Goal: Task Accomplishment & Management: Manage account settings

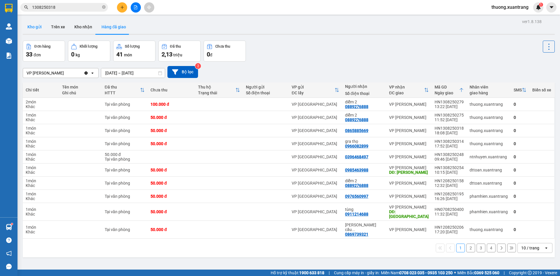
click at [41, 24] on button "Kho gửi" at bounding box center [35, 27] width 24 height 14
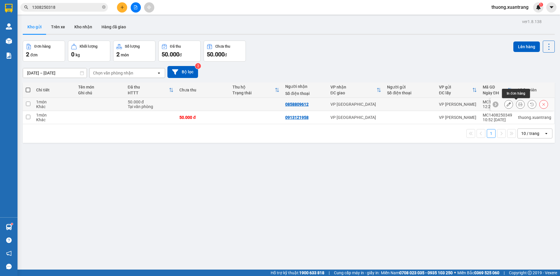
click at [519, 104] on icon at bounding box center [521, 104] width 4 height 4
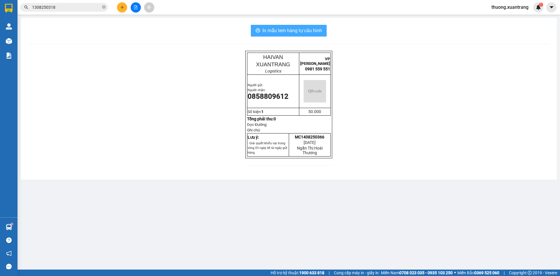
click at [281, 28] on span "In mẫu tem hàng tự cấu hình" at bounding box center [293, 30] width 60 height 7
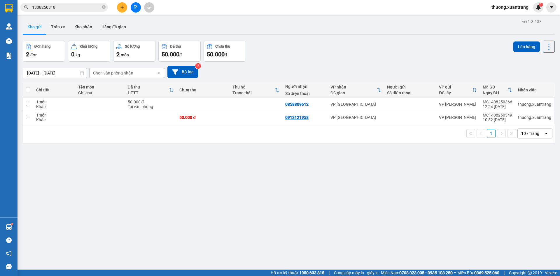
click at [122, 9] on button at bounding box center [122, 7] width 10 height 10
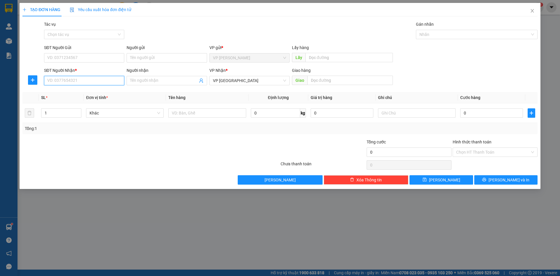
click at [87, 85] on input "SĐT Người Nhận *" at bounding box center [84, 80] width 80 height 9
click at [146, 81] on input "Người nhận" at bounding box center [163, 80] width 67 height 6
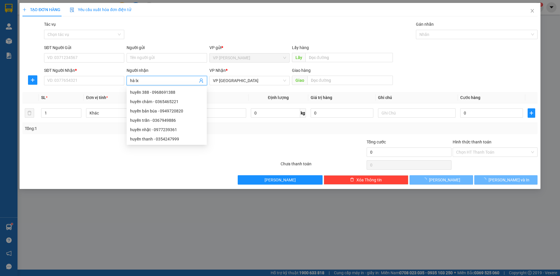
type input "hà lx"
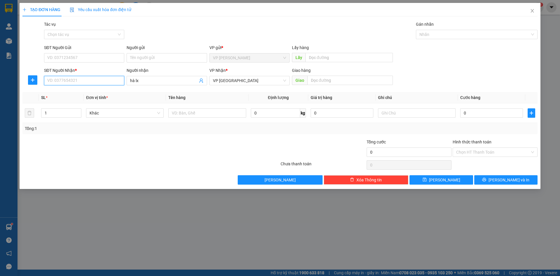
click at [76, 78] on input "SĐT Người Nhận *" at bounding box center [84, 80] width 80 height 9
paste input "0929448899"
type input "0929448899"
drag, startPoint x: 445, startPoint y: 105, endPoint x: 468, endPoint y: 113, distance: 24.2
click at [448, 107] on td at bounding box center [417, 113] width 82 height 20
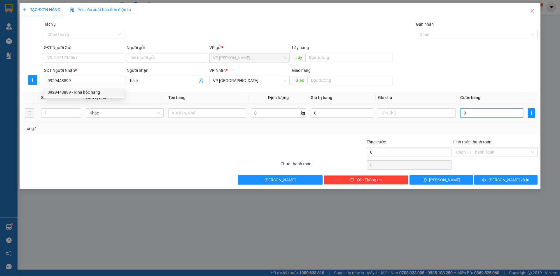
click at [472, 113] on input "0" at bounding box center [491, 112] width 63 height 9
type input "5"
type input "50"
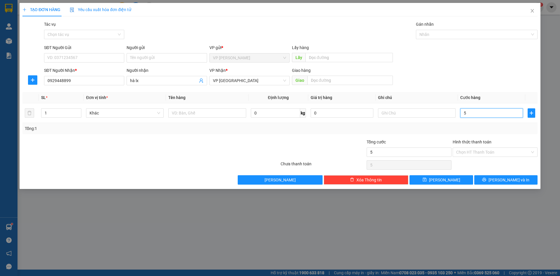
type input "50"
type input "50.000"
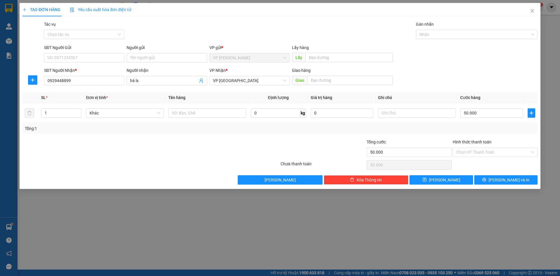
click at [444, 139] on div "Tổng cước" at bounding box center [409, 143] width 85 height 9
click at [456, 181] on button "[PERSON_NAME]" at bounding box center [441, 179] width 63 height 9
type input "0"
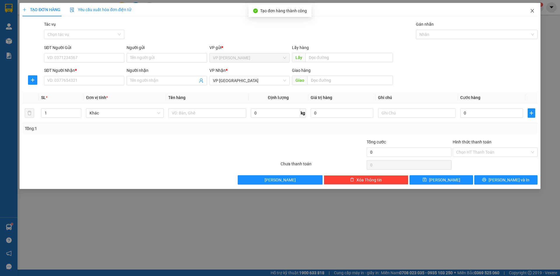
click at [535, 11] on icon "close" at bounding box center [532, 10] width 5 height 5
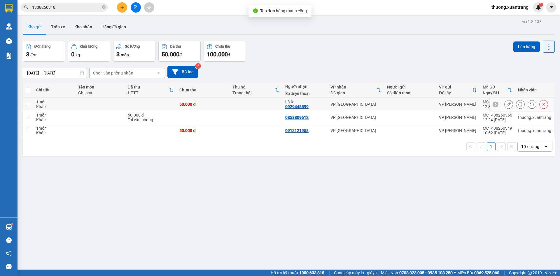
click at [184, 104] on div "50.000 đ" at bounding box center [202, 104] width 47 height 5
checkbox input "true"
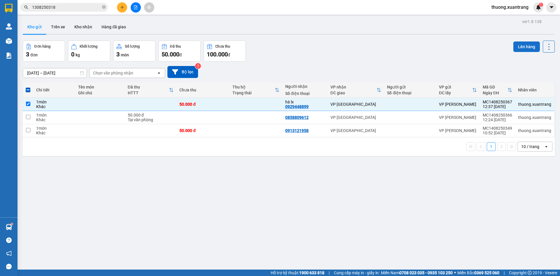
click at [514, 48] on button "Lên hàng" at bounding box center [527, 46] width 27 height 11
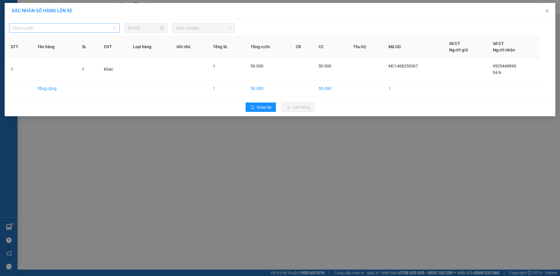
click at [83, 31] on span "Chọn tuyến" at bounding box center [65, 28] width 104 height 9
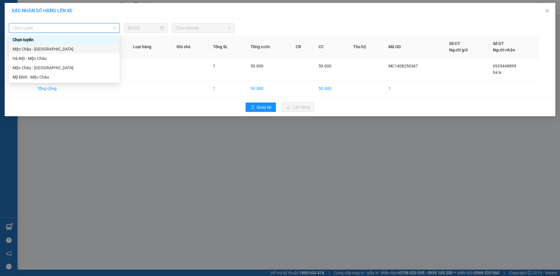
click at [70, 49] on div "Mộc Châu - [GEOGRAPHIC_DATA]" at bounding box center [65, 49] width 104 height 6
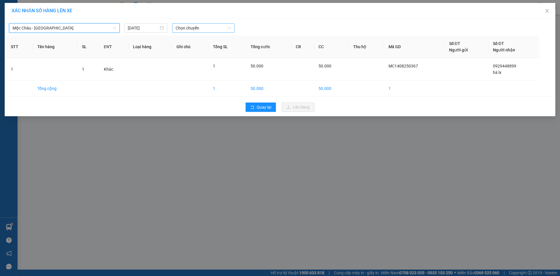
click at [214, 29] on span "Chọn chuyến" at bounding box center [203, 28] width 55 height 9
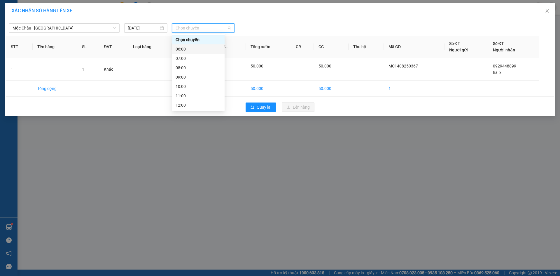
click at [196, 57] on div "07:00" at bounding box center [199, 58] width 46 height 6
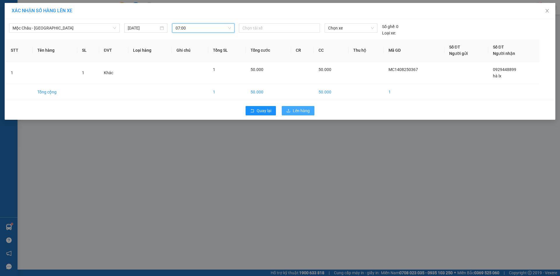
click at [304, 112] on span "Lên hàng" at bounding box center [301, 110] width 17 height 6
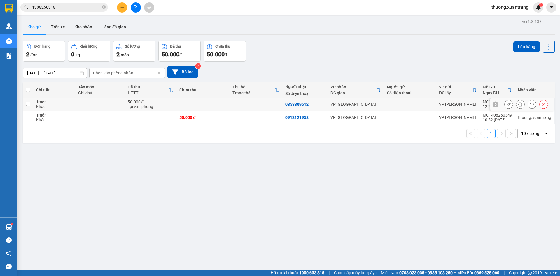
click at [184, 102] on td at bounding box center [203, 104] width 53 height 13
checkbox input "true"
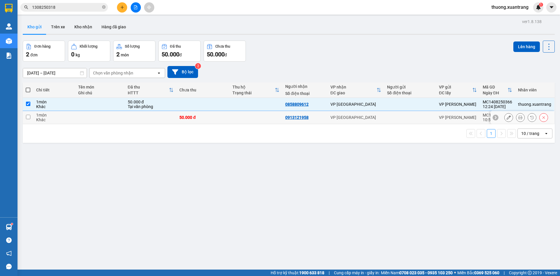
click at [214, 118] on div "50.000 đ" at bounding box center [202, 117] width 47 height 5
checkbox input "true"
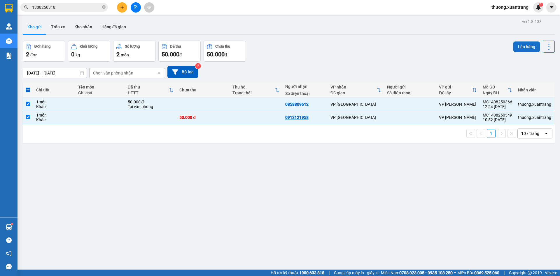
click at [523, 46] on button "Lên hàng" at bounding box center [527, 46] width 27 height 11
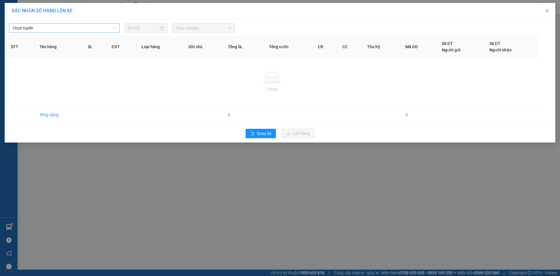
click at [92, 30] on span "Chọn tuyến" at bounding box center [65, 28] width 104 height 9
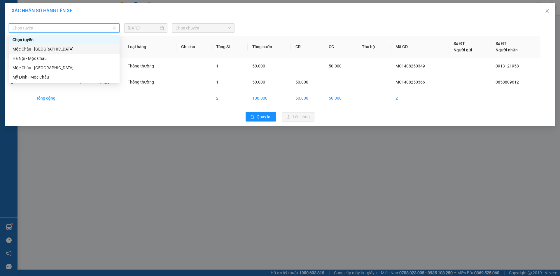
click at [86, 49] on div "Mộc Châu - [GEOGRAPHIC_DATA]" at bounding box center [65, 49] width 104 height 6
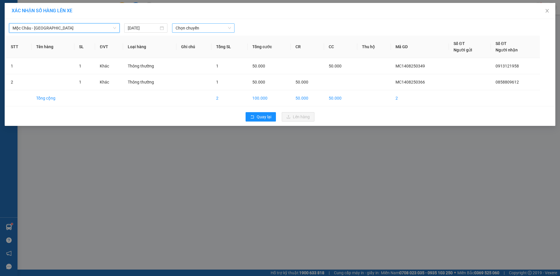
click at [208, 28] on span "Chọn chuyến" at bounding box center [203, 28] width 55 height 9
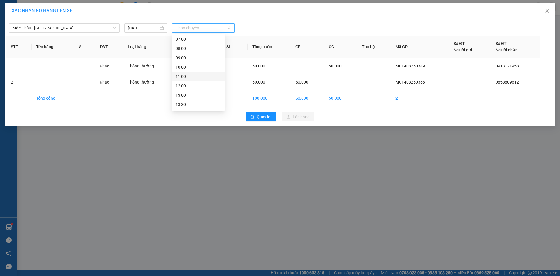
scroll to position [29, 0]
drag, startPoint x: 180, startPoint y: 85, endPoint x: 281, endPoint y: 110, distance: 104.7
click at [180, 85] on div "13:00" at bounding box center [199, 85] width 46 height 6
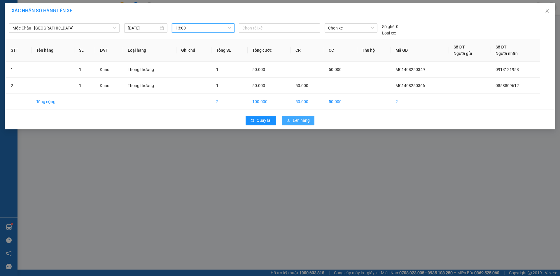
click at [296, 120] on span "Lên hàng" at bounding box center [301, 120] width 17 height 6
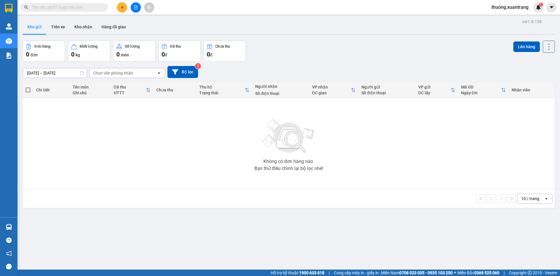
click at [121, 6] on icon "plus" at bounding box center [122, 7] width 4 height 4
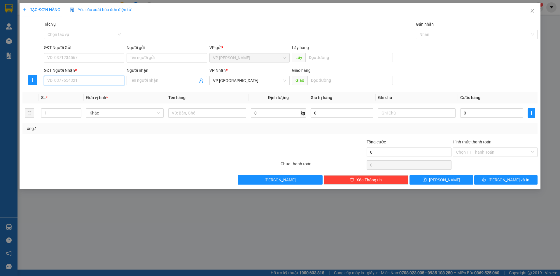
click at [73, 77] on input "SĐT Người Nhận *" at bounding box center [84, 80] width 80 height 9
paste input "0974699131"
type input "0974699131"
click at [164, 82] on input "Người nhận" at bounding box center [163, 80] width 67 height 6
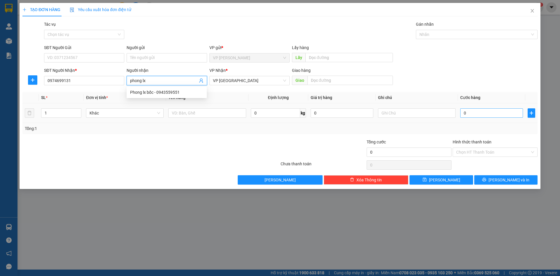
type input "phong lx"
click at [478, 114] on input "0" at bounding box center [491, 112] width 63 height 9
type input "5"
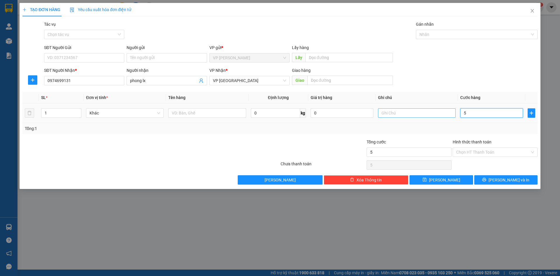
type input "50"
type input "50.000"
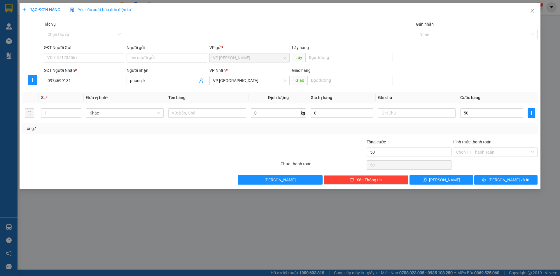
type input "50.000"
click at [467, 139] on div "Hình thức thanh toán" at bounding box center [495, 143] width 85 height 9
click at [456, 177] on button "Lưu" at bounding box center [441, 179] width 63 height 9
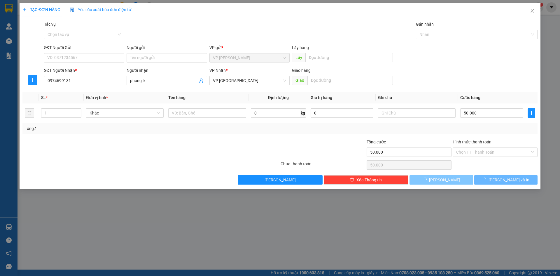
type input "0"
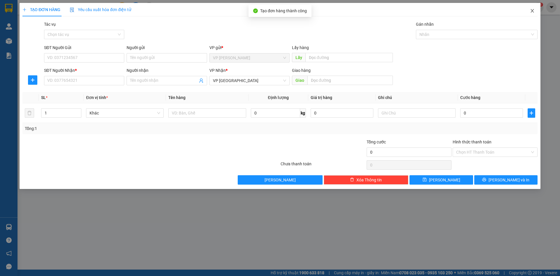
click at [533, 12] on icon "close" at bounding box center [532, 10] width 5 height 5
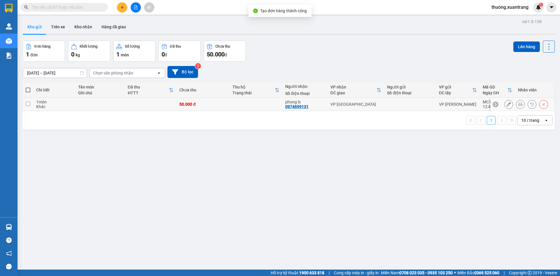
click at [234, 106] on td at bounding box center [256, 104] width 53 height 13
checkbox input "true"
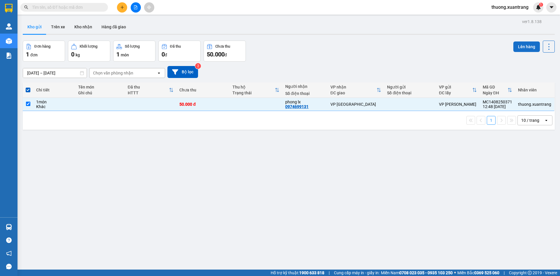
click at [514, 48] on button "Lên hàng" at bounding box center [527, 46] width 27 height 11
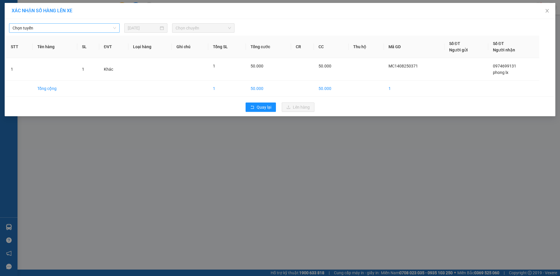
click at [73, 29] on span "Chọn tuyến" at bounding box center [65, 28] width 104 height 9
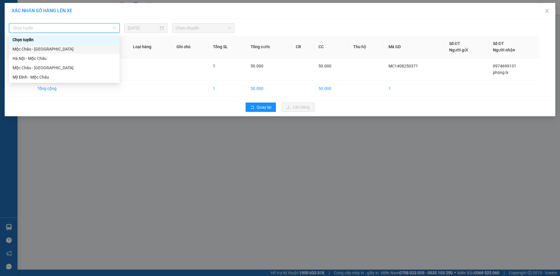
click at [55, 50] on div "Mộc Châu - Hà Nội" at bounding box center [65, 49] width 104 height 6
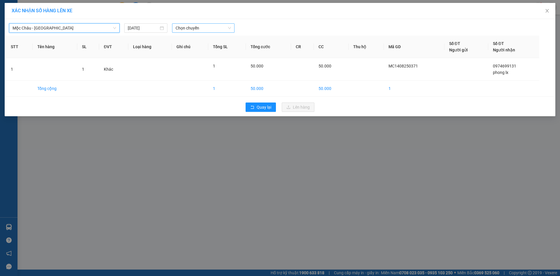
click at [196, 28] on span "Chọn chuyến" at bounding box center [203, 28] width 55 height 9
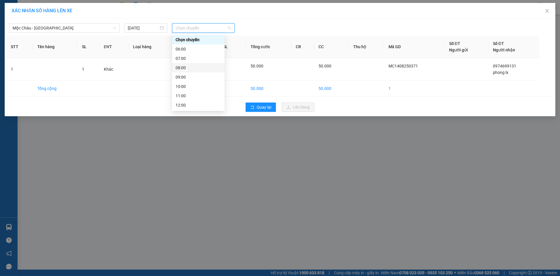
click at [191, 66] on div "08:00" at bounding box center [199, 67] width 46 height 6
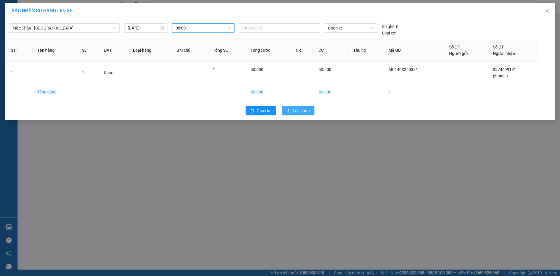
click at [301, 110] on span "Lên hàng" at bounding box center [301, 110] width 17 height 6
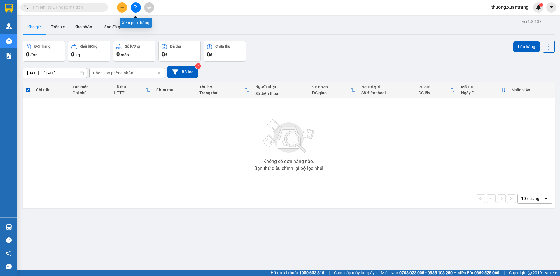
click at [135, 6] on icon "file-add" at bounding box center [135, 7] width 3 height 4
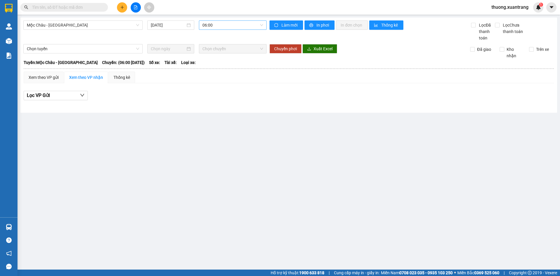
drag, startPoint x: 219, startPoint y: 24, endPoint x: 224, endPoint y: 22, distance: 5.3
click at [224, 22] on span "06:00" at bounding box center [233, 25] width 61 height 9
click at [218, 82] on div "13:00" at bounding box center [226, 82] width 46 height 6
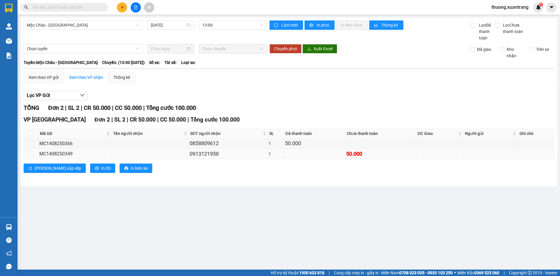
click at [207, 152] on div "0913121958" at bounding box center [228, 154] width 77 height 8
copy div "0913121958"
click at [95, 7] on input "text" at bounding box center [66, 7] width 69 height 6
paste input "0913121958"
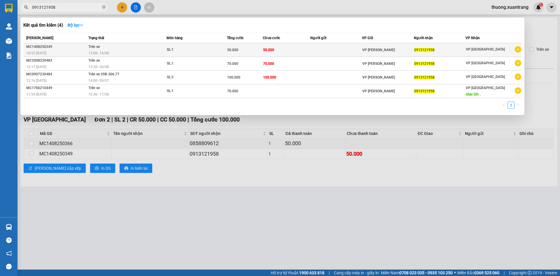
type input "0913121958"
click at [139, 55] on div "13:00 - 14/08" at bounding box center [127, 53] width 78 height 6
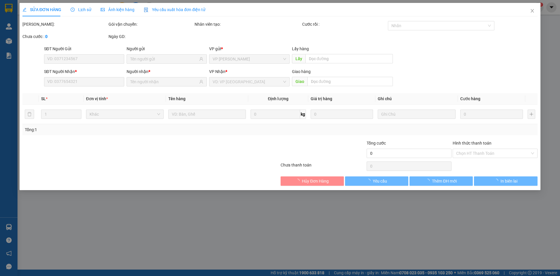
type input "0913121958"
type input "50.000"
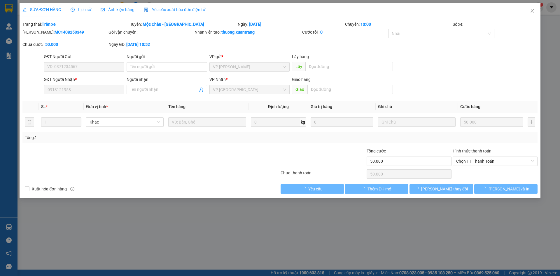
click at [126, 9] on span "Ảnh kiện hàng" at bounding box center [118, 9] width 34 height 5
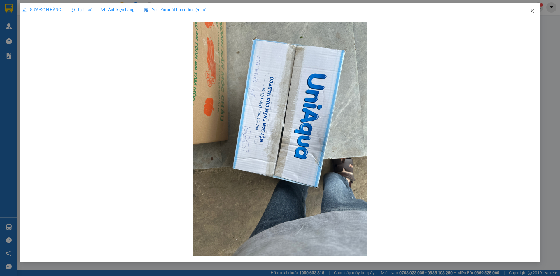
click at [532, 10] on icon "close" at bounding box center [532, 10] width 5 height 5
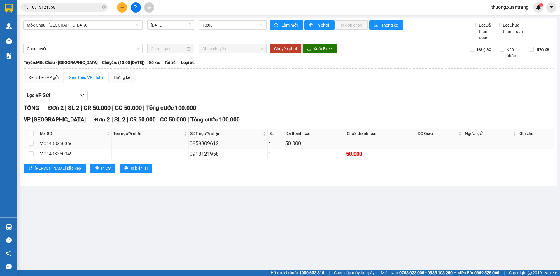
click at [212, 144] on div "0858809612" at bounding box center [228, 143] width 77 height 8
copy div "0858809612"
click at [104, 6] on icon "close-circle" at bounding box center [104, 7] width 4 height 4
click at [87, 6] on input "text" at bounding box center [66, 7] width 69 height 6
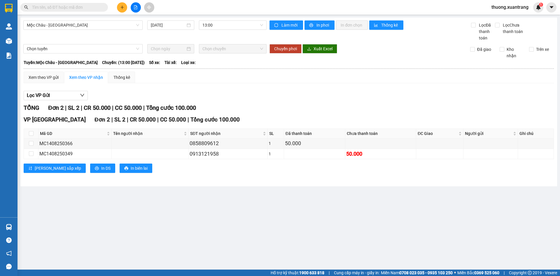
paste input "0858809612"
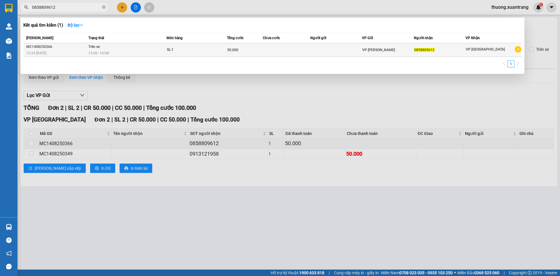
type input "0858809612"
click at [132, 54] on div "13:00 - 14/08" at bounding box center [127, 53] width 78 height 6
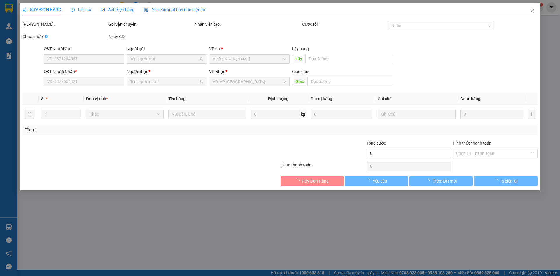
type input "0858809612"
type input "50.000"
type input "0"
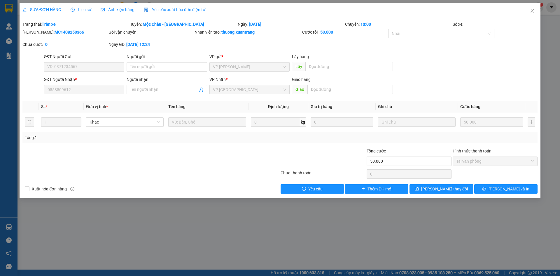
click at [125, 11] on span "Ảnh kiện hàng" at bounding box center [118, 9] width 34 height 5
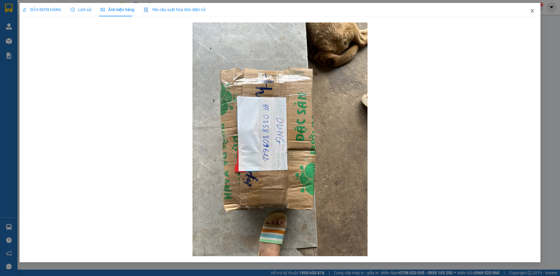
click at [535, 12] on span "Close" at bounding box center [532, 11] width 16 height 16
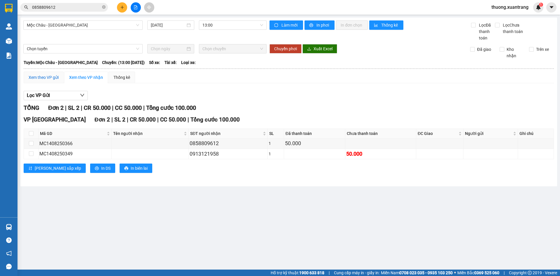
click at [41, 79] on div "Xem theo VP gửi" at bounding box center [44, 77] width 30 height 6
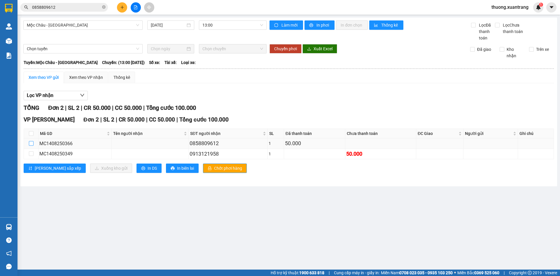
click at [29, 142] on input "checkbox" at bounding box center [31, 143] width 5 height 5
checkbox input "true"
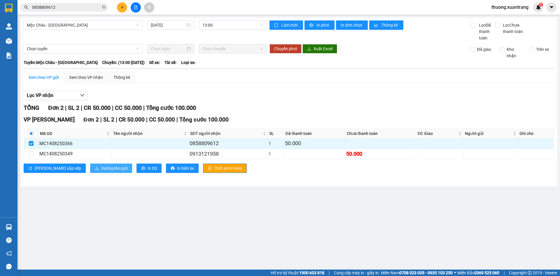
click at [101, 168] on span "Xuống kho gửi" at bounding box center [114, 168] width 26 height 6
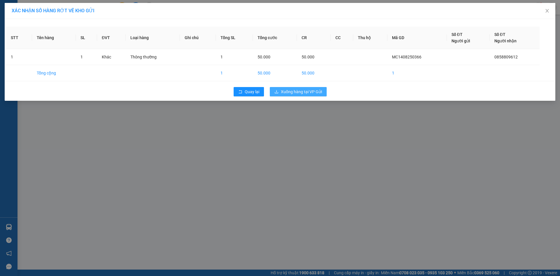
click at [308, 93] on span "Xuống hàng tại VP Gửi" at bounding box center [301, 91] width 41 height 6
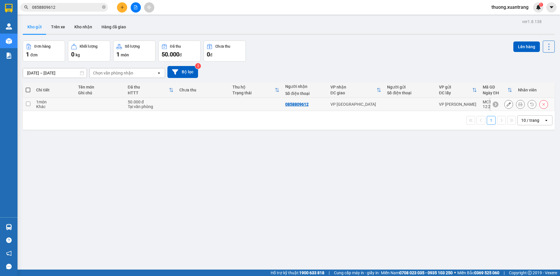
click at [507, 103] on button at bounding box center [509, 104] width 8 height 10
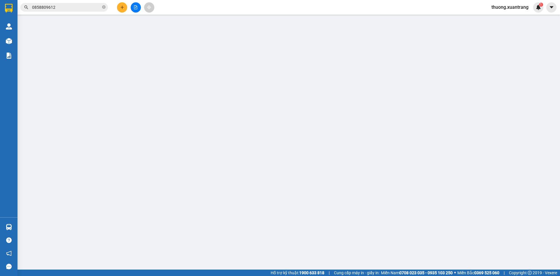
type input "0858809612"
type input "50.000"
type input "0"
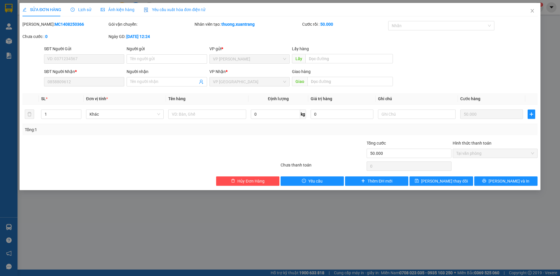
click at [120, 7] on span "Ảnh kiện hàng" at bounding box center [118, 9] width 34 height 5
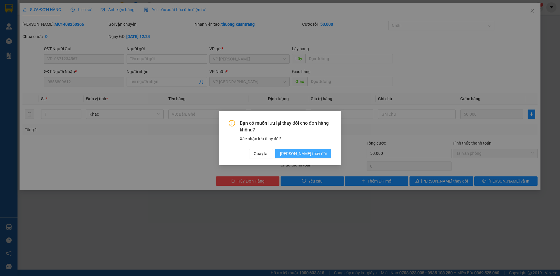
click at [314, 150] on span "[PERSON_NAME] thay đổi" at bounding box center [303, 153] width 47 height 6
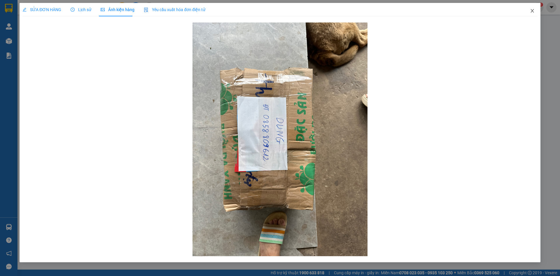
click at [532, 11] on icon "close" at bounding box center [532, 10] width 5 height 5
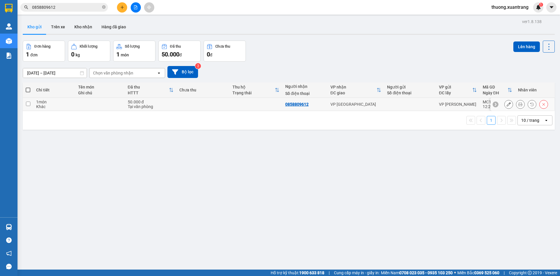
click at [192, 104] on td at bounding box center [203, 104] width 53 height 13
checkbox input "true"
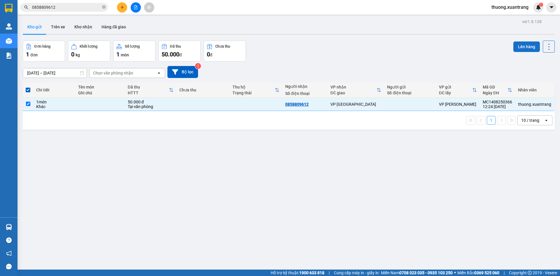
click at [518, 49] on button "Lên hàng" at bounding box center [527, 46] width 27 height 11
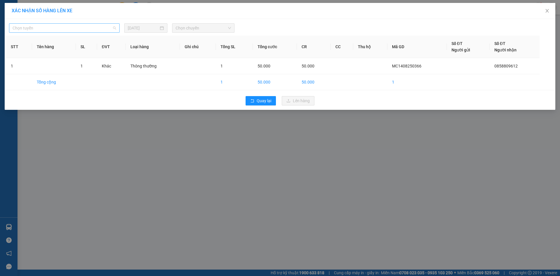
click at [94, 30] on span "Chọn tuyến" at bounding box center [65, 28] width 104 height 9
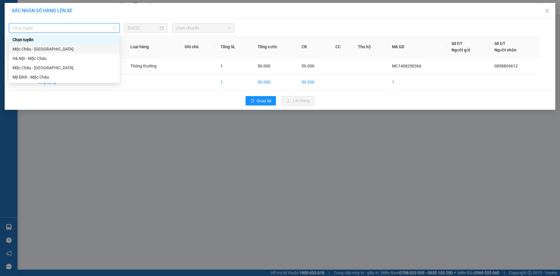
click at [93, 48] on div "Mộc Châu - [GEOGRAPHIC_DATA]" at bounding box center [65, 49] width 104 height 6
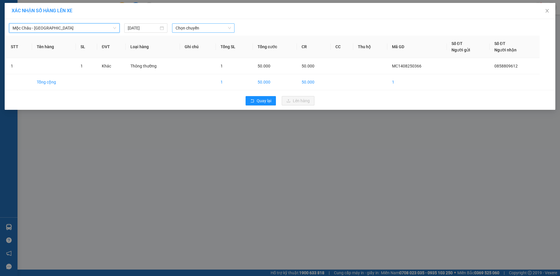
click at [173, 26] on div "Chọn chuyến" at bounding box center [203, 27] width 67 height 9
click at [182, 28] on span "Chọn chuyến" at bounding box center [203, 28] width 55 height 9
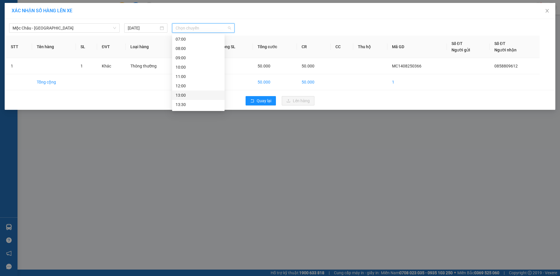
scroll to position [29, 0]
click at [193, 95] on div "13:30" at bounding box center [199, 94] width 46 height 6
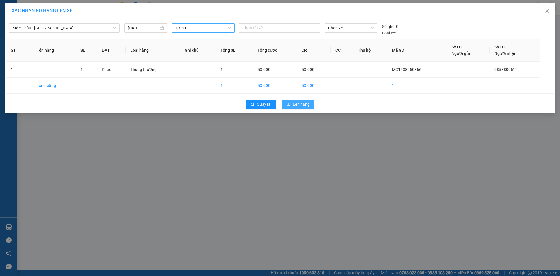
click at [300, 107] on span "Lên hàng" at bounding box center [301, 104] width 17 height 6
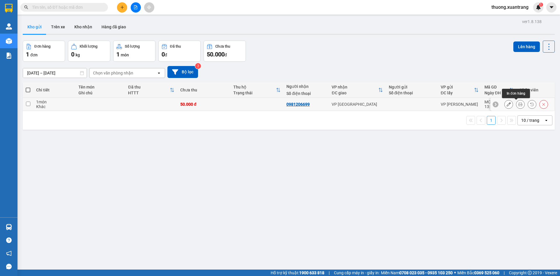
click at [519, 105] on icon at bounding box center [521, 104] width 4 height 4
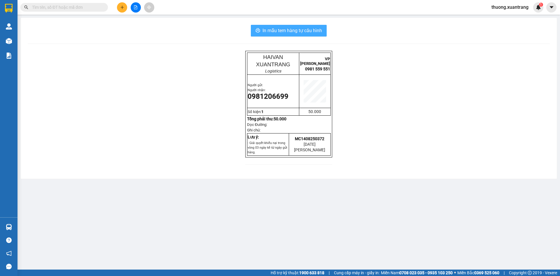
click at [300, 30] on span "In mẫu tem hàng tự cấu hình" at bounding box center [293, 30] width 60 height 7
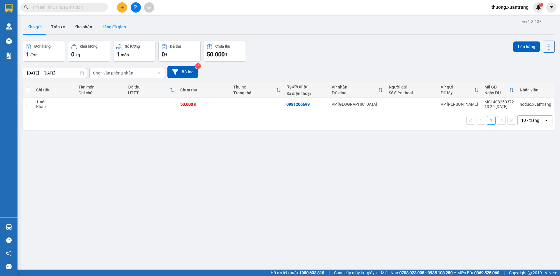
click at [116, 28] on button "Hàng đã giao" at bounding box center [114, 27] width 34 height 14
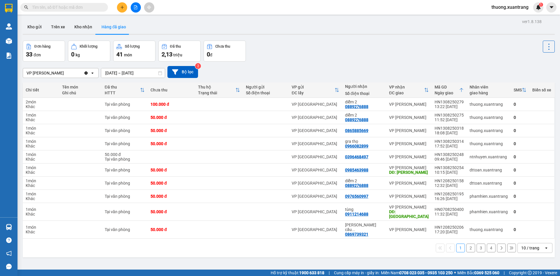
click at [137, 6] on icon "file-add" at bounding box center [135, 7] width 3 height 4
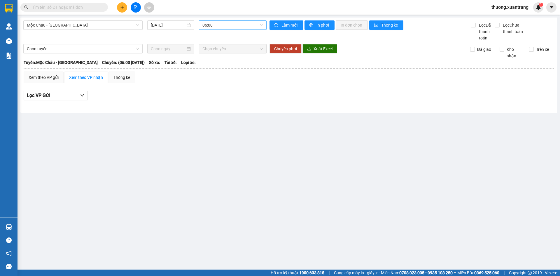
click at [213, 27] on span "06:00" at bounding box center [233, 25] width 61 height 9
click at [212, 54] on div "07:00" at bounding box center [226, 55] width 46 height 6
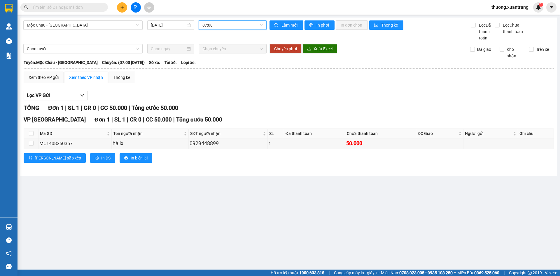
click at [223, 26] on span "07:00" at bounding box center [233, 25] width 61 height 9
click at [217, 63] on div "08:00" at bounding box center [226, 65] width 46 height 6
click at [226, 26] on span "08:00" at bounding box center [233, 25] width 61 height 9
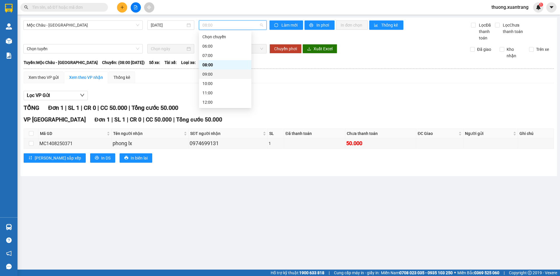
click at [219, 76] on div "09:00" at bounding box center [226, 74] width 46 height 6
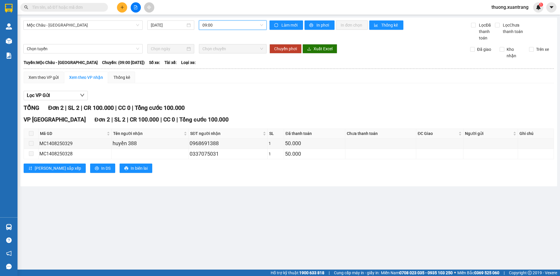
click at [235, 26] on span "09:00" at bounding box center [233, 25] width 61 height 9
click at [218, 80] on div "10:00" at bounding box center [225, 83] width 53 height 9
click at [222, 25] on span "10:00" at bounding box center [233, 25] width 61 height 9
click at [215, 92] on div "11:00" at bounding box center [226, 93] width 46 height 6
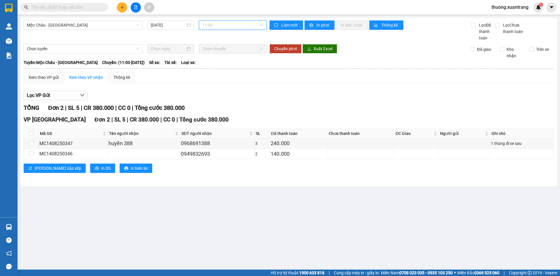
click at [208, 24] on span "11:00" at bounding box center [233, 25] width 61 height 9
click at [220, 102] on div "12:00" at bounding box center [226, 102] width 46 height 6
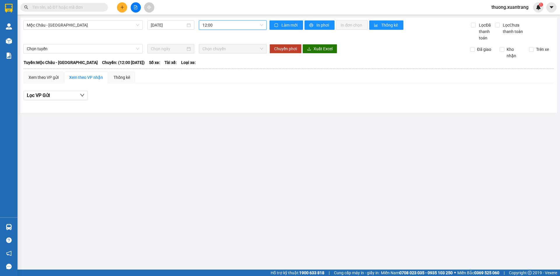
click at [234, 25] on span "12:00" at bounding box center [233, 25] width 61 height 9
click at [217, 108] on div "13:00" at bounding box center [226, 111] width 46 height 6
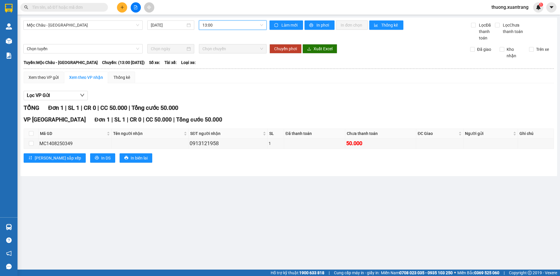
click at [231, 22] on span "13:00" at bounding box center [233, 25] width 61 height 9
click at [214, 118] on div "13:30" at bounding box center [226, 121] width 46 height 6
click at [231, 24] on span "13:30" at bounding box center [233, 25] width 61 height 9
click at [216, 127] on div "14:00" at bounding box center [226, 130] width 46 height 6
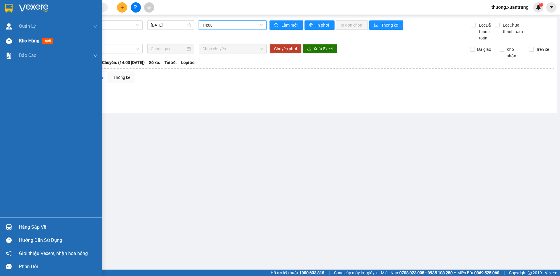
click at [8, 42] on img at bounding box center [9, 41] width 6 height 6
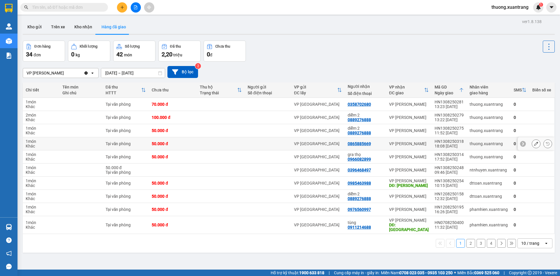
click at [534, 142] on icon at bounding box center [536, 144] width 4 height 4
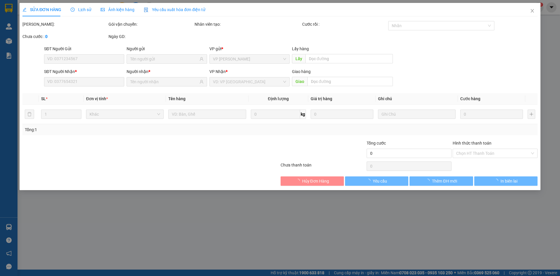
type input "0865885669"
type input "50.000"
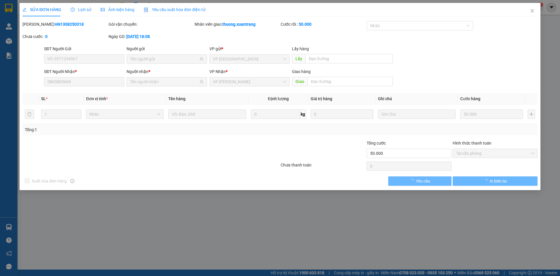
click at [114, 11] on span "Ảnh kiện hàng" at bounding box center [118, 9] width 34 height 5
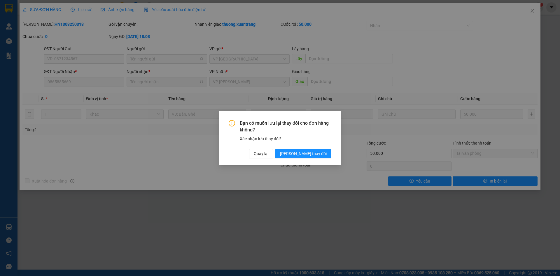
click at [379, 48] on div "Bạn có muốn lưu lại thay đổi cho đơn hàng không? Xác nhận lưu thay đổi? Quay lạ…" at bounding box center [280, 138] width 560 height 276
click at [268, 156] on span "Quay lại" at bounding box center [261, 153] width 15 height 6
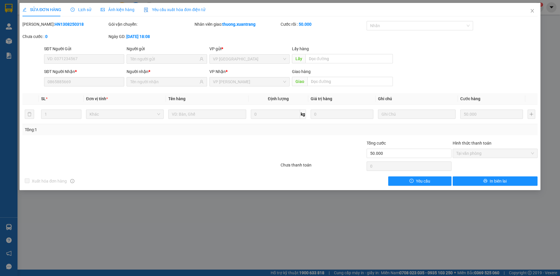
click at [74, 9] on icon "clock-circle" at bounding box center [73, 10] width 4 height 4
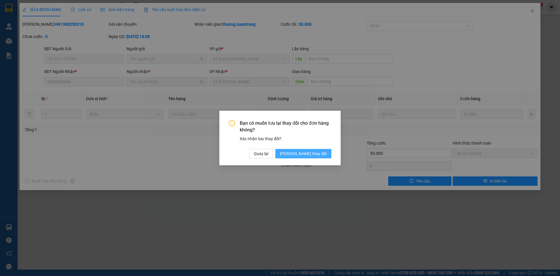
click at [317, 155] on span "Lưu thay đổi" at bounding box center [303, 153] width 47 height 6
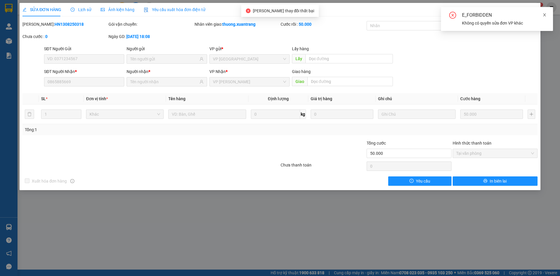
click at [545, 15] on icon "close" at bounding box center [544, 14] width 3 height 3
click at [532, 10] on icon "close" at bounding box center [532, 10] width 5 height 5
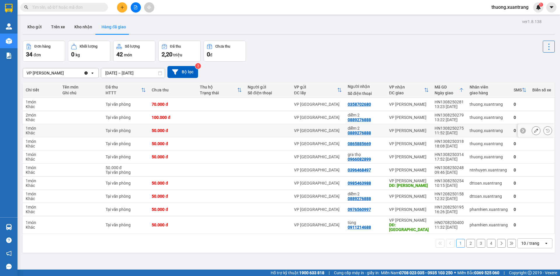
click at [534, 132] on icon at bounding box center [536, 130] width 4 height 4
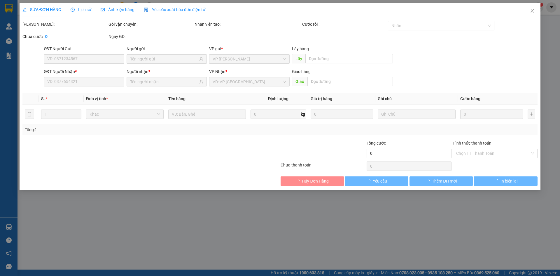
type input "0889276888"
type input "diễm 2"
type input "50.000"
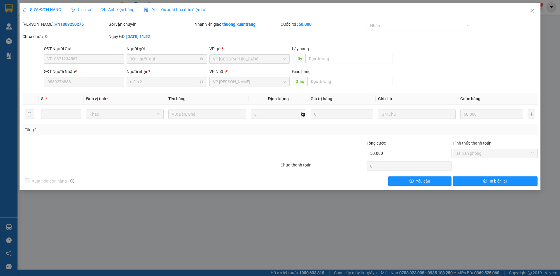
click at [123, 11] on span "Ảnh kiện hàng" at bounding box center [118, 9] width 34 height 5
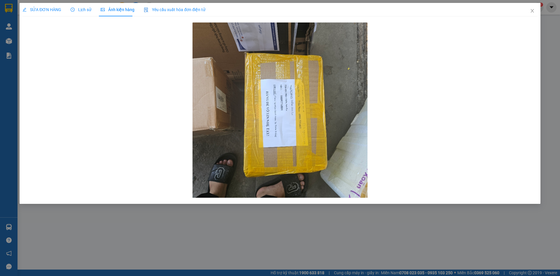
click at [85, 11] on span "Lịch sử" at bounding box center [81, 9] width 21 height 5
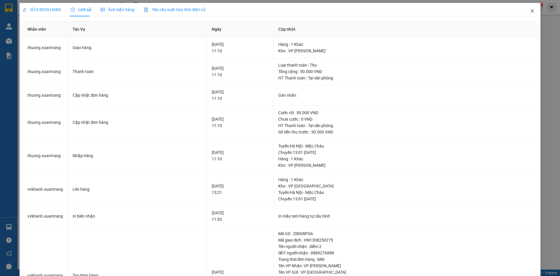
click at [531, 10] on icon "close" at bounding box center [532, 11] width 3 height 4
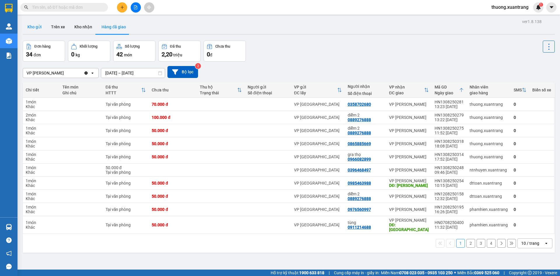
click at [36, 26] on button "Kho gửi" at bounding box center [35, 27] width 24 height 14
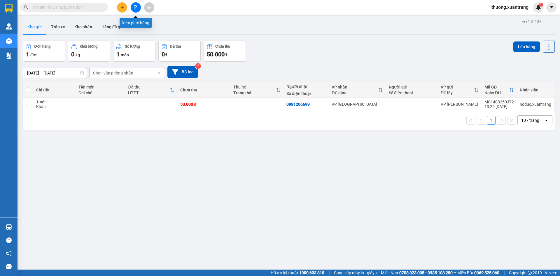
click at [137, 10] on button at bounding box center [136, 7] width 10 height 10
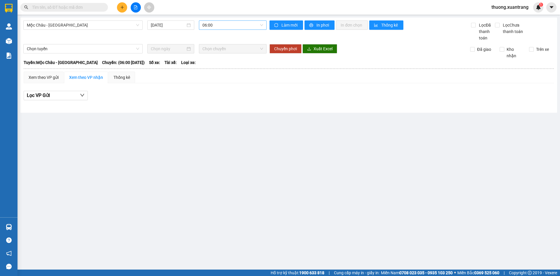
click at [208, 24] on span "06:00" at bounding box center [233, 25] width 61 height 9
click at [217, 99] on div "12:00" at bounding box center [226, 102] width 46 height 6
click at [214, 25] on span "12:00" at bounding box center [233, 25] width 61 height 9
click at [215, 82] on div "13:00" at bounding box center [226, 82] width 46 height 6
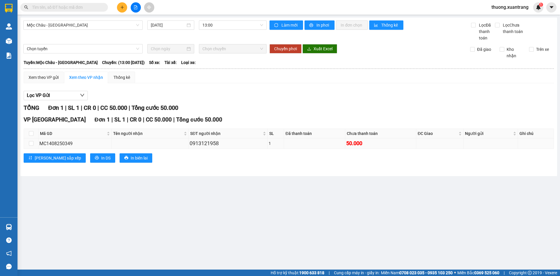
click at [208, 146] on div "0913121958" at bounding box center [228, 143] width 77 height 8
copy div "0913121958"
click at [78, 4] on span at bounding box center [64, 7] width 88 height 9
click at [80, 10] on input "text" at bounding box center [66, 7] width 69 height 6
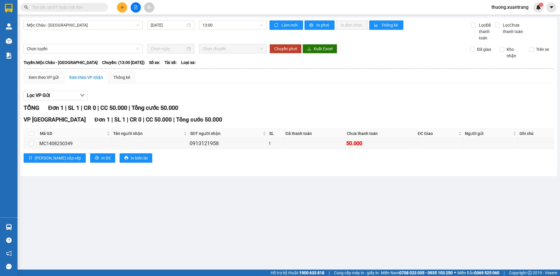
paste input "0913121958"
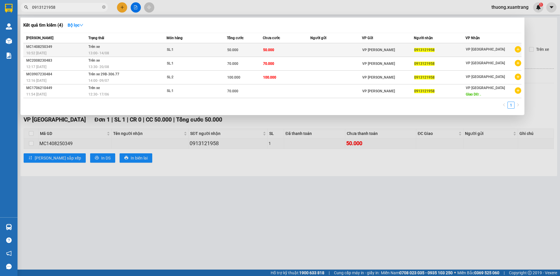
type input "0913121958"
click at [159, 50] on div "13:00 - 14/08" at bounding box center [127, 53] width 78 height 6
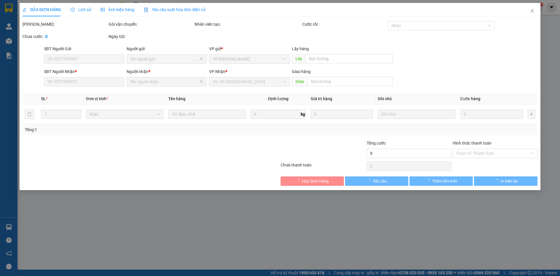
type input "0913121958"
type input "50.000"
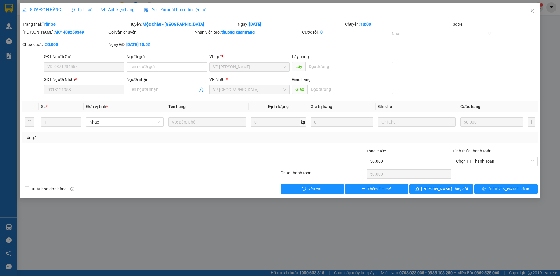
click at [129, 11] on span "Ảnh kiện hàng" at bounding box center [118, 9] width 34 height 5
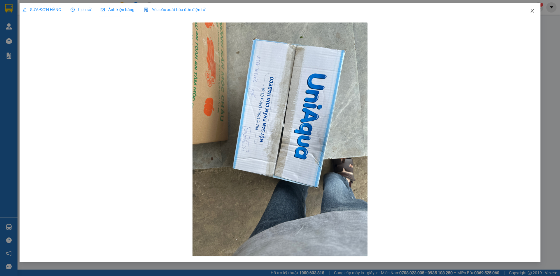
click at [529, 10] on span "Close" at bounding box center [532, 11] width 16 height 16
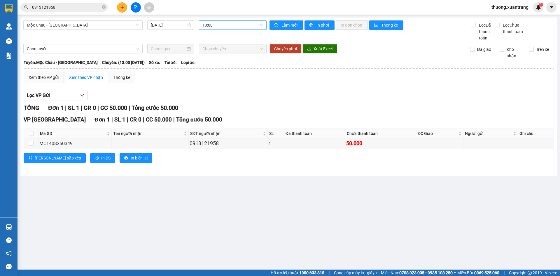
click at [235, 27] on span "13:00" at bounding box center [233, 25] width 61 height 9
click at [219, 83] on div "13:30" at bounding box center [226, 82] width 46 height 6
click at [213, 143] on div "0858809612" at bounding box center [228, 143] width 77 height 8
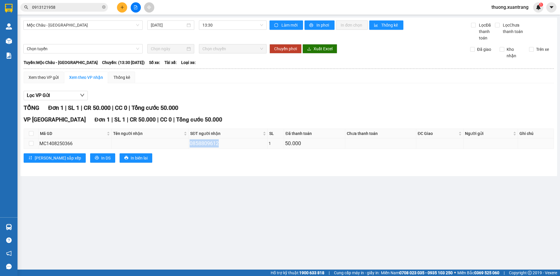
copy div "0858809612"
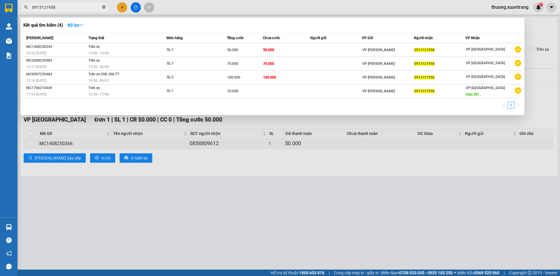
click at [104, 8] on icon "close-circle" at bounding box center [104, 7] width 4 height 4
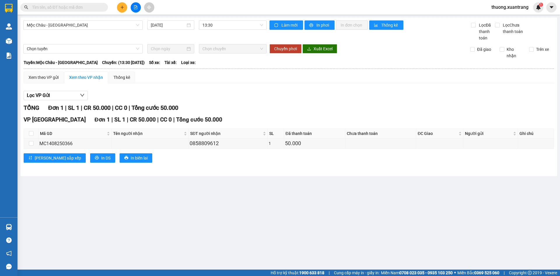
click at [101, 8] on input "text" at bounding box center [66, 7] width 69 height 6
paste input "0858809612"
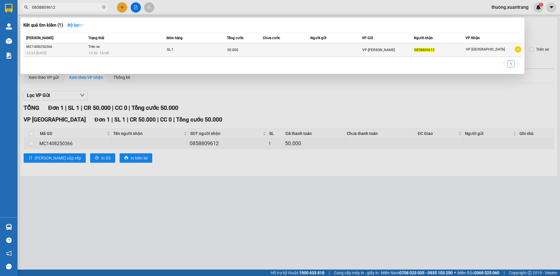
type input "0858809612"
click at [127, 53] on div "13:30 - 14/08" at bounding box center [127, 53] width 78 height 6
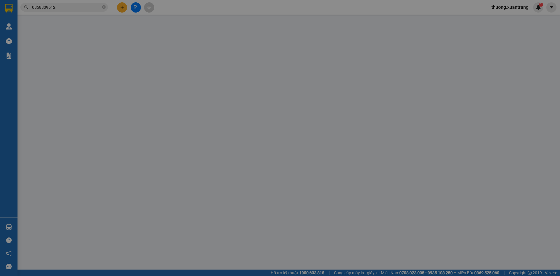
type input "0858809612"
type input "50.000"
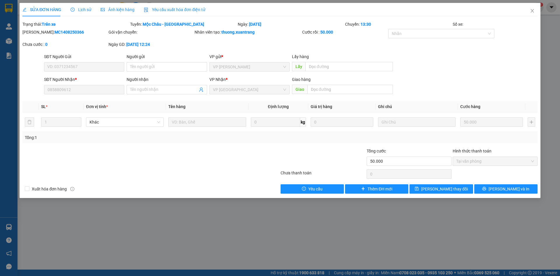
click at [125, 10] on span "Ảnh kiện hàng" at bounding box center [118, 9] width 34 height 5
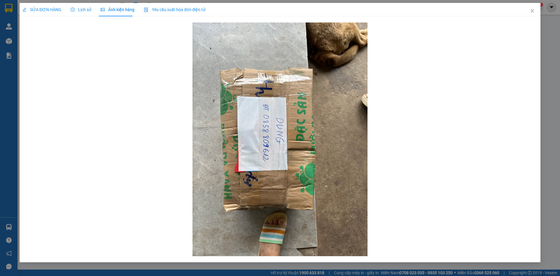
click at [83, 9] on span "Lịch sử" at bounding box center [81, 9] width 21 height 5
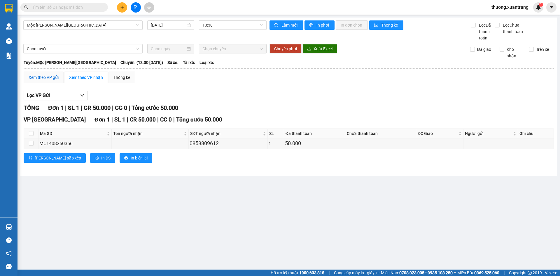
click at [35, 79] on div "Xem theo VP gửi" at bounding box center [44, 77] width 30 height 6
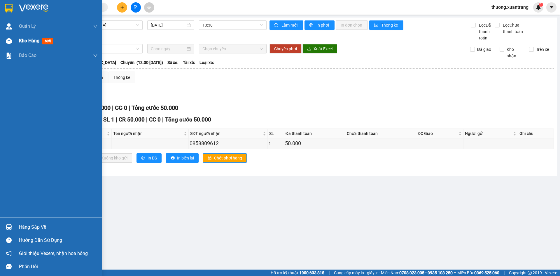
click at [12, 39] on img at bounding box center [9, 41] width 6 height 6
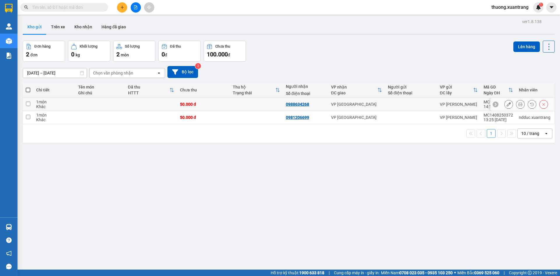
drag, startPoint x: 514, startPoint y: 104, endPoint x: 508, endPoint y: 103, distance: 6.7
click at [519, 104] on icon at bounding box center [521, 104] width 4 height 4
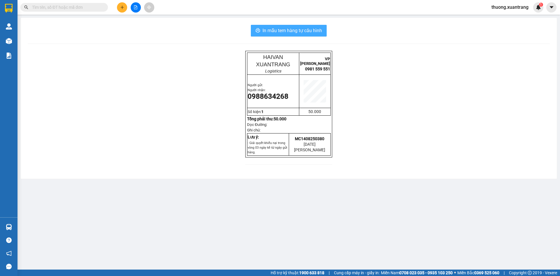
click at [301, 32] on span "In mẫu tem hàng tự cấu hình" at bounding box center [293, 30] width 60 height 7
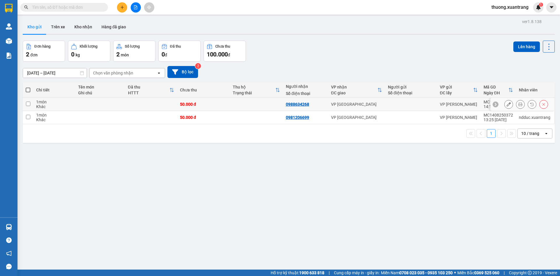
click at [519, 104] on icon at bounding box center [521, 104] width 4 height 4
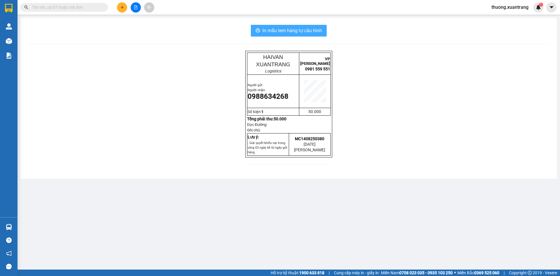
click at [306, 36] on button "In mẫu tem hàng tự cấu hình" at bounding box center [289, 31] width 76 height 12
click at [306, 31] on span "In mẫu tem hàng tự cấu hình" at bounding box center [293, 30] width 60 height 7
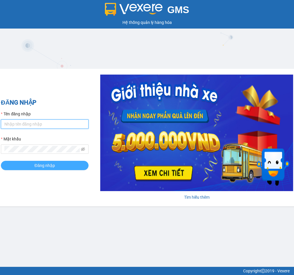
type input "dttoan.xuantrang"
click at [45, 167] on span "Đăng nhập" at bounding box center [44, 166] width 20 height 6
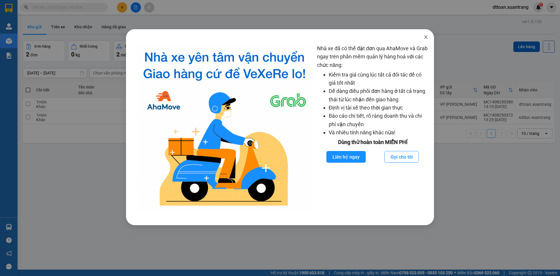
click at [293, 38] on icon "close" at bounding box center [425, 37] width 3 height 4
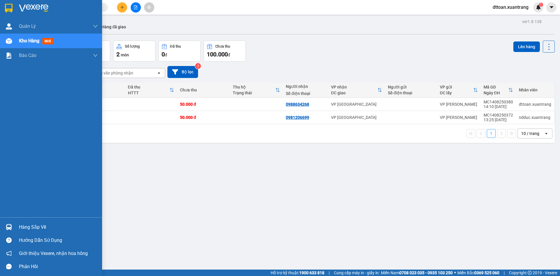
click at [29, 6] on img at bounding box center [33, 8] width 29 height 9
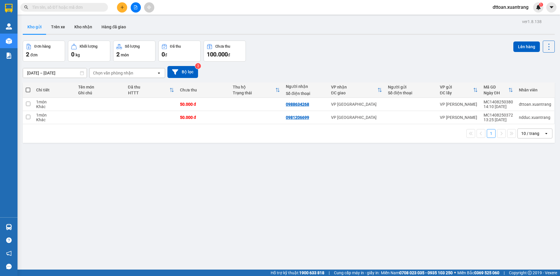
click at [29, 89] on span at bounding box center [28, 90] width 5 height 5
click at [28, 87] on input "checkbox" at bounding box center [28, 87] width 0 height 0
checkbox input "true"
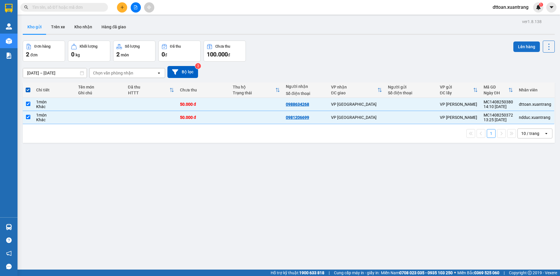
click at [293, 48] on button "Lên hàng" at bounding box center [527, 46] width 27 height 11
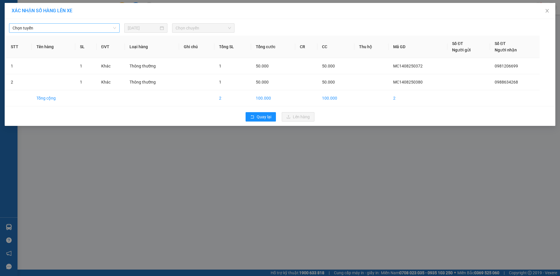
click at [102, 29] on span "Chọn tuyến" at bounding box center [65, 28] width 104 height 9
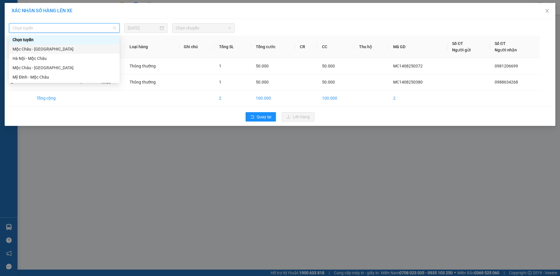
click at [85, 50] on div "Mộc Châu - [GEOGRAPHIC_DATA]" at bounding box center [65, 49] width 104 height 6
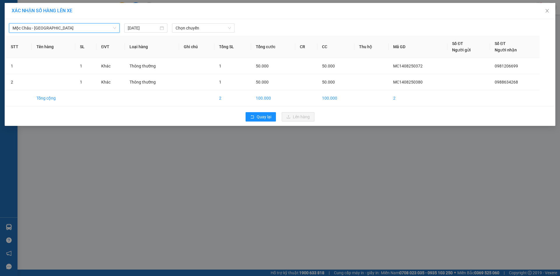
click at [207, 34] on div "[GEOGRAPHIC_DATA] - [GEOGRAPHIC_DATA] - [GEOGRAPHIC_DATA] [DATE] Chọn chuyến ST…" at bounding box center [280, 72] width 551 height 107
click at [209, 23] on div "[GEOGRAPHIC_DATA] - [GEOGRAPHIC_DATA] [DATE] Chọn chuyến" at bounding box center [280, 26] width 548 height 12
click at [207, 27] on span "Chọn chuyến" at bounding box center [203, 28] width 55 height 9
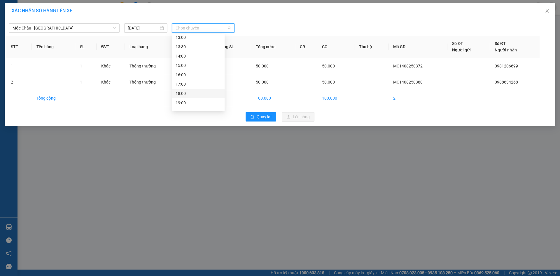
scroll to position [84, 0]
click at [193, 56] on div "15:00" at bounding box center [199, 58] width 46 height 6
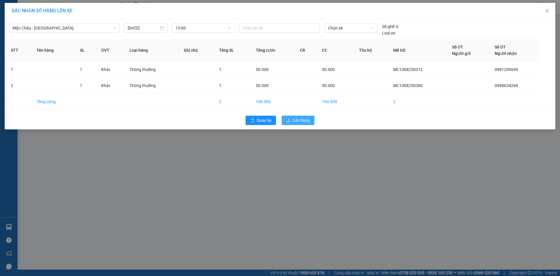
click at [293, 118] on span "Lên hàng" at bounding box center [301, 120] width 17 height 6
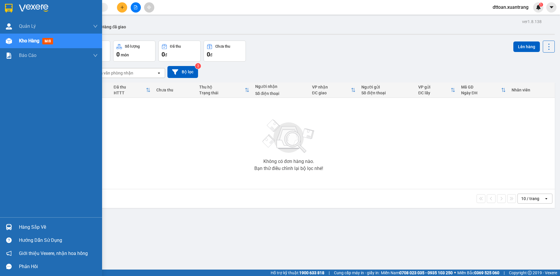
click at [33, 5] on img at bounding box center [33, 8] width 29 height 9
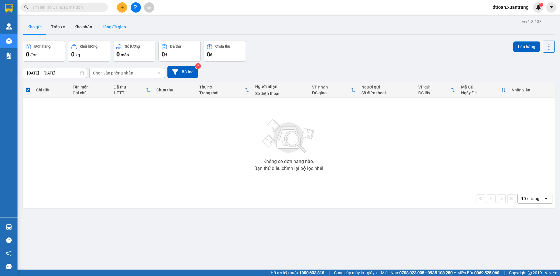
click at [104, 28] on button "Hàng đã giao" at bounding box center [114, 27] width 34 height 14
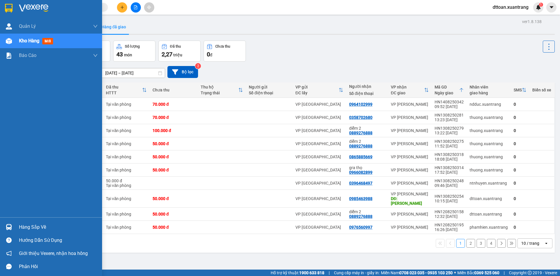
click at [26, 11] on img at bounding box center [33, 8] width 29 height 9
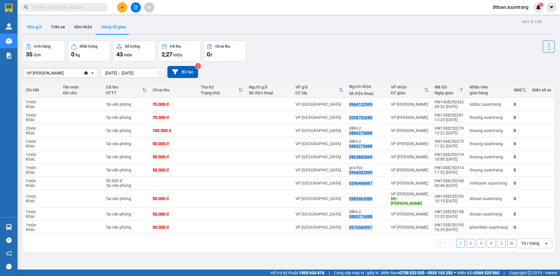
click at [31, 26] on button "Kho gửi" at bounding box center [35, 27] width 24 height 14
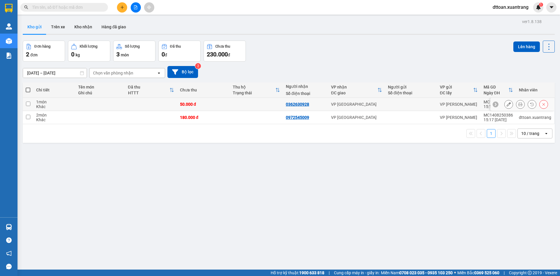
click at [293, 102] on div at bounding box center [527, 104] width 44 height 9
click at [293, 102] on button at bounding box center [521, 104] width 8 height 10
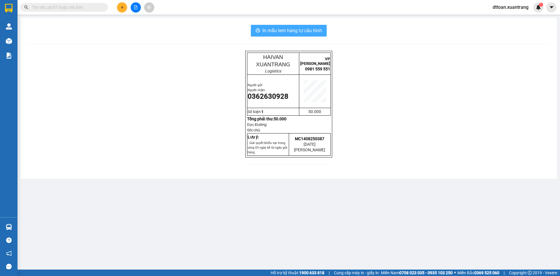
click at [293, 32] on span "In mẫu tem hàng tự cấu hình" at bounding box center [293, 30] width 60 height 7
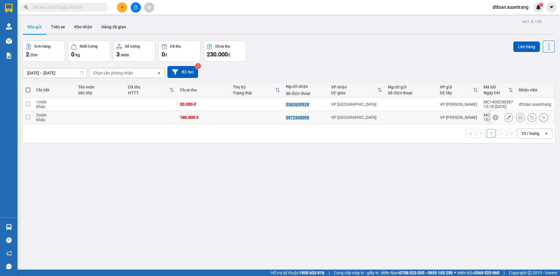
click at [293, 116] on icon at bounding box center [521, 117] width 4 height 4
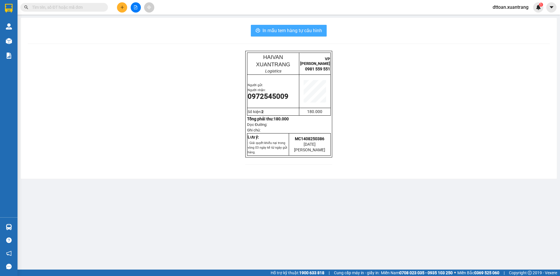
click at [293, 32] on span "In mẫu tem hàng tự cấu hình" at bounding box center [293, 30] width 60 height 7
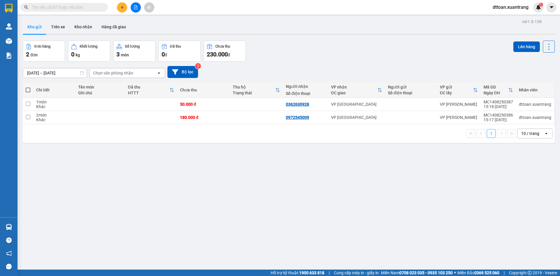
click at [133, 8] on button at bounding box center [136, 7] width 10 height 10
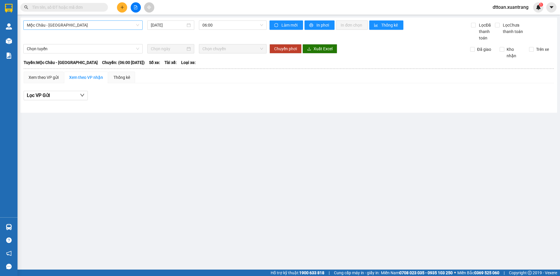
click at [84, 23] on span "Mộc Châu - Hà Nội" at bounding box center [83, 25] width 112 height 9
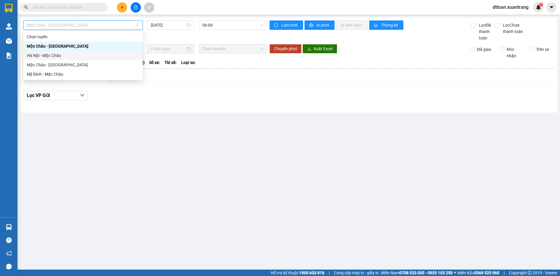
drag, startPoint x: 86, startPoint y: 43, endPoint x: 86, endPoint y: 52, distance: 9.0
click at [86, 52] on div "Chọn tuyến Mộc Châu - Hà Nội Hà Nội - Mộc Châu Mộc Châu - Mỹ Đình Mỹ Đình - Mộc…" at bounding box center [82, 55] width 119 height 47
click at [86, 54] on div "Hà Nội - Mộc Châu" at bounding box center [83, 55] width 112 height 6
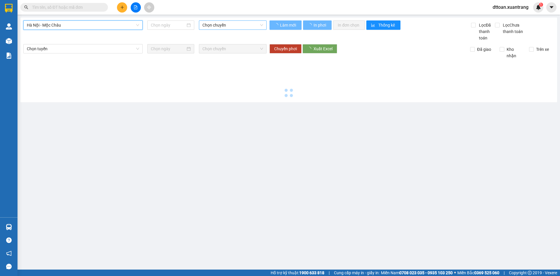
type input "14/08/2025"
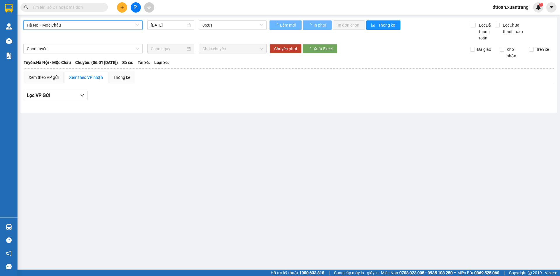
click at [242, 19] on div "Hà Nội - Mộc Châu Hà Nội - Mộc Châu 14/08/2025 06:01 Làm mới In phơi In đơn chọ…" at bounding box center [288, 65] width 537 height 95
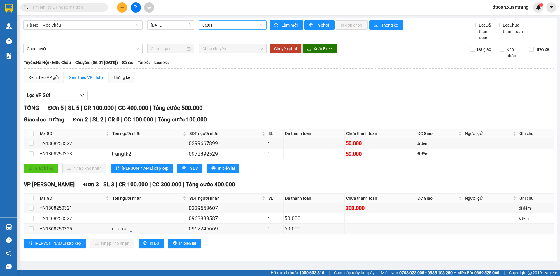
click at [221, 26] on span "06:01" at bounding box center [233, 25] width 61 height 9
click at [229, 79] on div "17:15" at bounding box center [225, 83] width 53 height 9
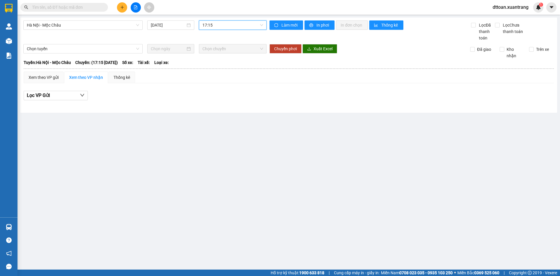
click at [212, 25] on span "17:15" at bounding box center [233, 25] width 61 height 9
click at [217, 85] on div "11:15" at bounding box center [226, 82] width 46 height 6
click at [219, 27] on span "11:15" at bounding box center [233, 25] width 61 height 9
click at [217, 87] on div "11:15" at bounding box center [225, 82] width 53 height 9
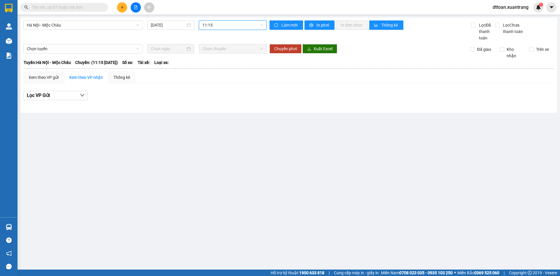
drag, startPoint x: 223, startPoint y: 22, endPoint x: 224, endPoint y: 28, distance: 5.3
click at [223, 23] on span "11:15" at bounding box center [233, 25] width 61 height 9
click at [219, 90] on div "11:45" at bounding box center [226, 91] width 46 height 6
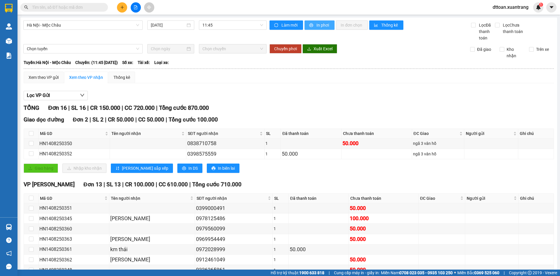
click at [293, 27] on span "In phơi" at bounding box center [323, 25] width 13 height 6
click at [90, 5] on input "text" at bounding box center [66, 7] width 69 height 6
paste input "0974256286"
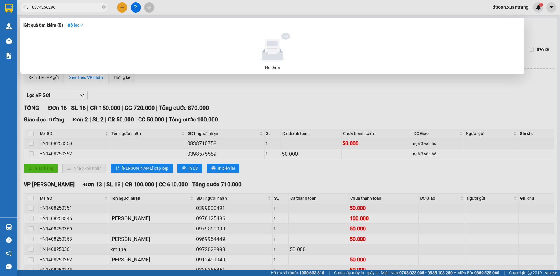
click at [76, 10] on input "0974256286" at bounding box center [66, 7] width 69 height 6
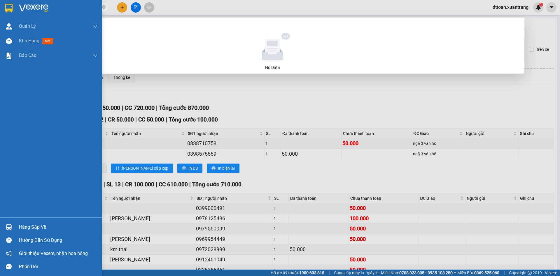
click at [32, 3] on div at bounding box center [51, 9] width 102 height 19
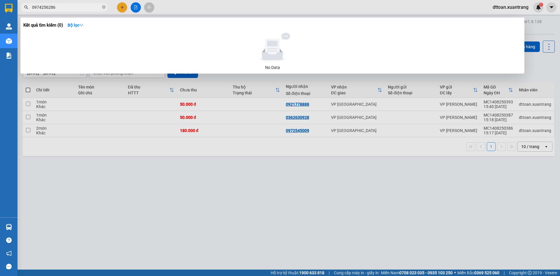
drag, startPoint x: 337, startPoint y: 147, endPoint x: 379, endPoint y: 118, distance: 50.4
click at [293, 147] on div at bounding box center [280, 138] width 560 height 276
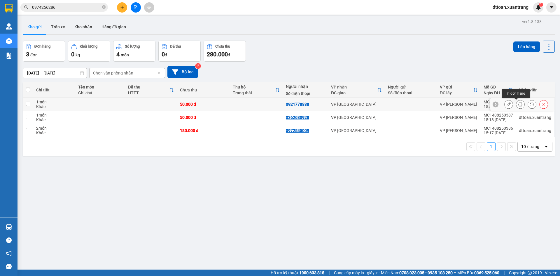
click at [293, 103] on icon at bounding box center [521, 104] width 4 height 4
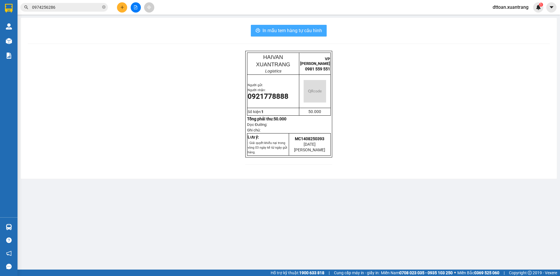
click at [293, 30] on span "In mẫu tem hàng tự cấu hình" at bounding box center [293, 30] width 60 height 7
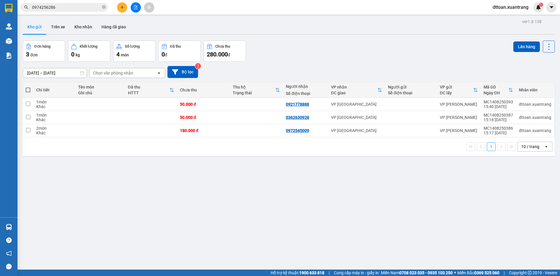
click at [96, 12] on div "Kết quả tìm kiếm ( 0 ) Bộ lọc No Data 0974256286" at bounding box center [57, 7] width 114 height 10
click at [95, 9] on input "0974256286" at bounding box center [66, 7] width 69 height 6
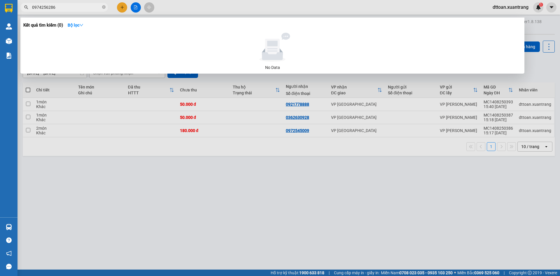
click at [95, 9] on input "0974256286" at bounding box center [66, 7] width 69 height 6
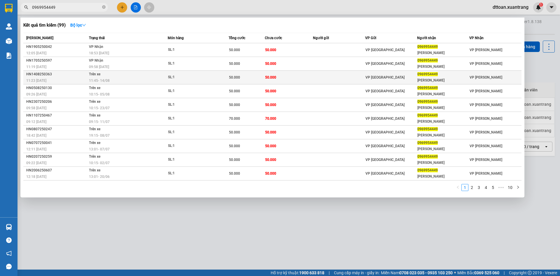
type input "0969954449"
click at [128, 81] on div "11:45 - 14/08" at bounding box center [128, 80] width 78 height 6
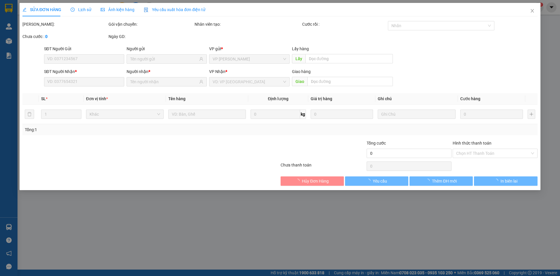
type input "0969954449"
type input "xuân thắng"
type input "50.000"
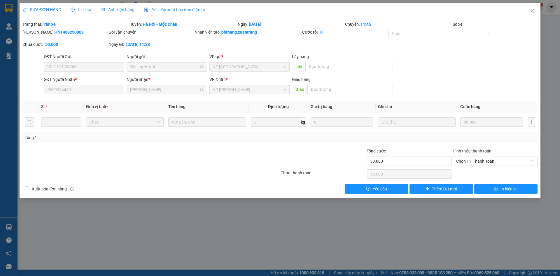
click at [124, 11] on span "Ảnh kiện hàng" at bounding box center [118, 9] width 34 height 5
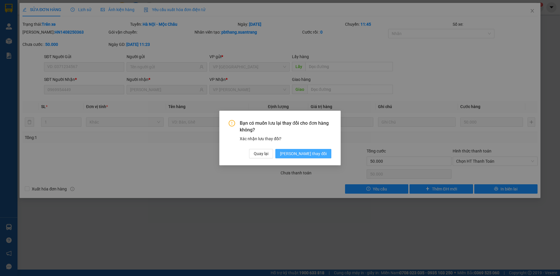
click at [293, 149] on button "[PERSON_NAME] thay đổi" at bounding box center [303, 153] width 56 height 9
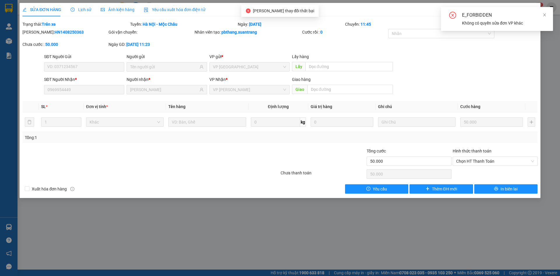
click at [162, 11] on span "Yêu cầu xuất hóa đơn điện tử" at bounding box center [175, 9] width 62 height 5
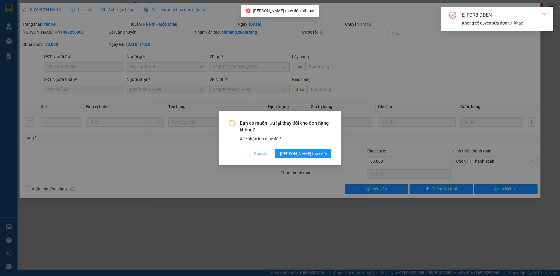
click at [268, 153] on span "Quay lại" at bounding box center [261, 153] width 15 height 6
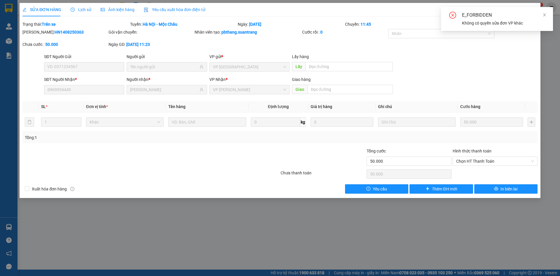
click at [136, 12] on div "SỬA ĐƠN HÀNG Lịch sử Ảnh kiện hàng Yêu cầu xuất hóa đơn điện tử" at bounding box center [113, 9] width 183 height 13
click at [122, 10] on span "Ảnh kiện hàng" at bounding box center [118, 9] width 34 height 5
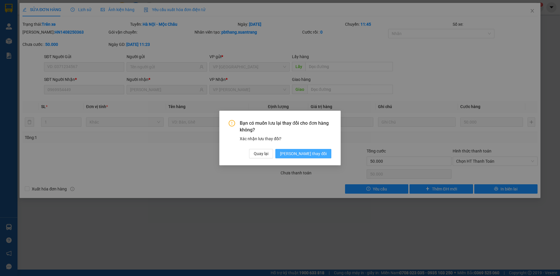
drag, startPoint x: 310, startPoint y: 144, endPoint x: 311, endPoint y: 153, distance: 9.9
click at [293, 149] on div "Bạn có muốn lưu lại thay đổi cho đơn hàng không? Xác nhận lưu thay đổi? Quay lạ…" at bounding box center [280, 139] width 103 height 38
click at [293, 153] on span "[PERSON_NAME] thay đổi" at bounding box center [303, 153] width 47 height 6
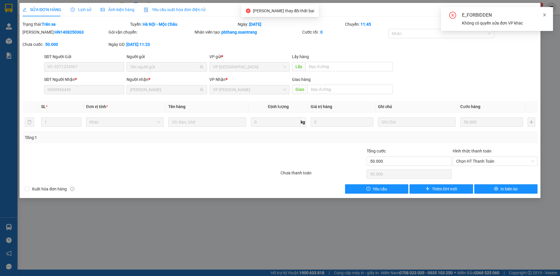
click at [293, 15] on icon "close" at bounding box center [545, 15] width 4 height 4
click at [293, 11] on icon "close" at bounding box center [532, 10] width 5 height 5
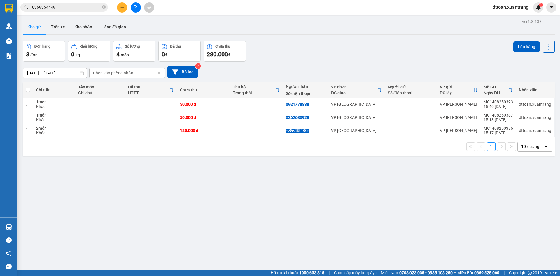
click at [121, 8] on icon "plus" at bounding box center [122, 7] width 4 height 4
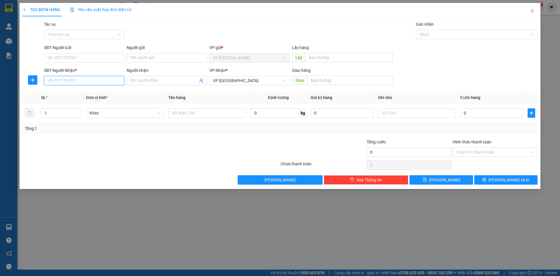
click at [112, 78] on input "SĐT Người Nhận *" at bounding box center [84, 80] width 80 height 9
click at [132, 83] on input "Người nhận" at bounding box center [163, 80] width 67 height 6
type input "hùng"
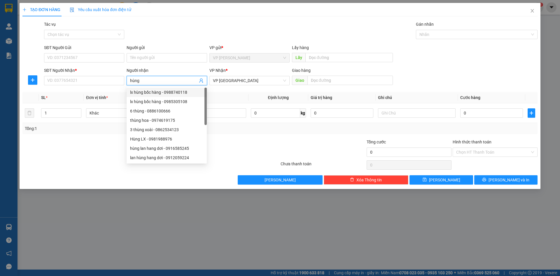
click at [157, 92] on div "lx hùng bốc hàng - 0988740118" at bounding box center [166, 92] width 73 height 6
type input "0988740118"
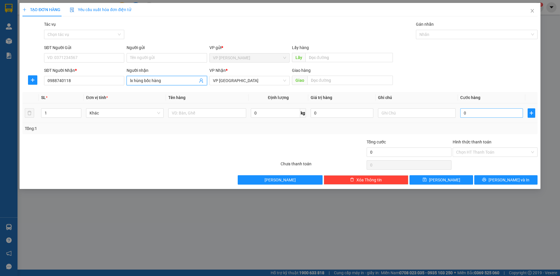
type input "lx hùng bốc hàng"
click at [293, 114] on input "0" at bounding box center [491, 112] width 63 height 9
type input "5"
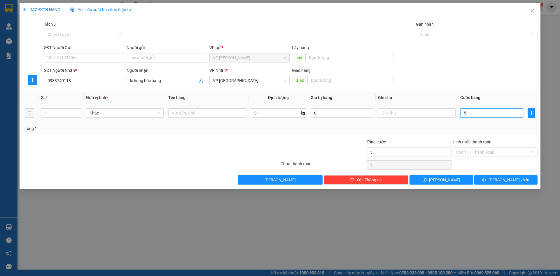
type input "50"
type input "50.000"
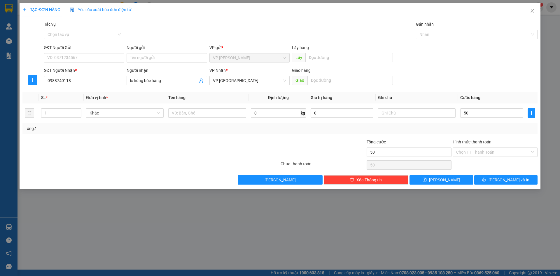
type input "50.000"
click at [293, 133] on div "Tổng: 1" at bounding box center [279, 128] width 515 height 11
click at [293, 176] on button "[PERSON_NAME]" at bounding box center [441, 179] width 63 height 9
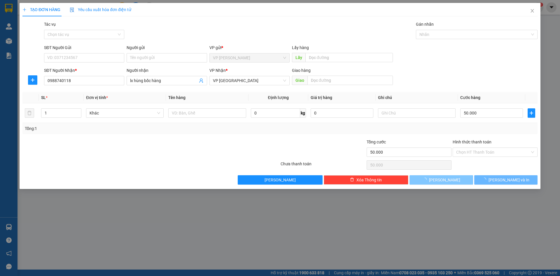
type input "0"
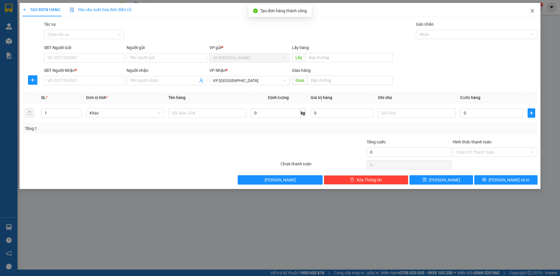
click at [293, 8] on span "Close" at bounding box center [532, 11] width 16 height 16
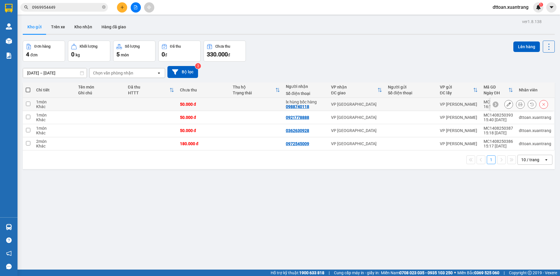
click at [204, 104] on div "50.000 đ" at bounding box center [203, 104] width 47 height 5
checkbox input "true"
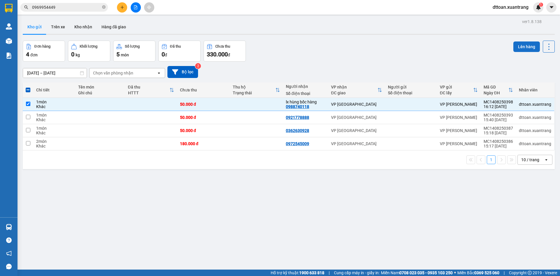
click at [293, 47] on button "Lên hàng" at bounding box center [527, 46] width 27 height 11
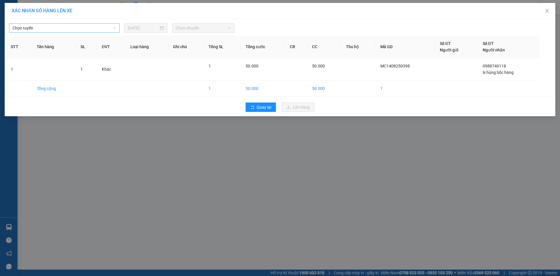
click at [62, 32] on span "Chọn tuyến" at bounding box center [65, 28] width 104 height 9
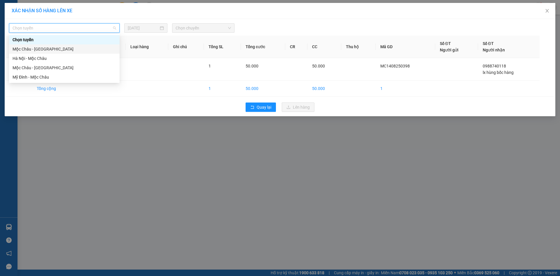
drag, startPoint x: 58, startPoint y: 48, endPoint x: 76, endPoint y: 45, distance: 18.1
click at [59, 48] on div "Mộc Châu - [GEOGRAPHIC_DATA]" at bounding box center [65, 49] width 104 height 6
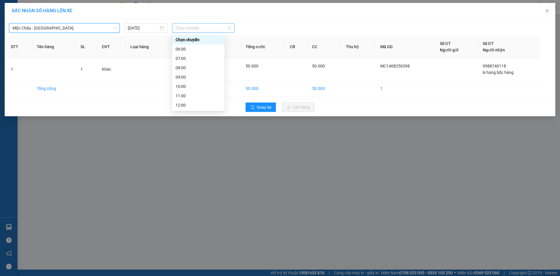
click at [177, 26] on span "Chọn chuyến" at bounding box center [203, 28] width 55 height 9
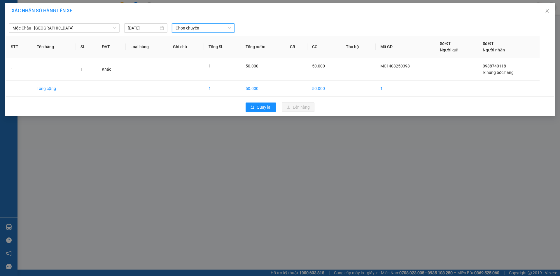
click at [185, 27] on span "Chọn chuyến" at bounding box center [203, 28] width 55 height 9
click at [178, 103] on div "12:00" at bounding box center [199, 105] width 46 height 6
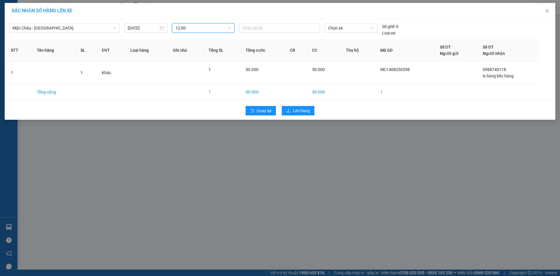
click at [205, 29] on span "12:00" at bounding box center [203, 28] width 55 height 9
click at [188, 104] on div "14:00" at bounding box center [199, 104] width 46 height 6
click at [293, 111] on span "Lên hàng" at bounding box center [301, 110] width 17 height 6
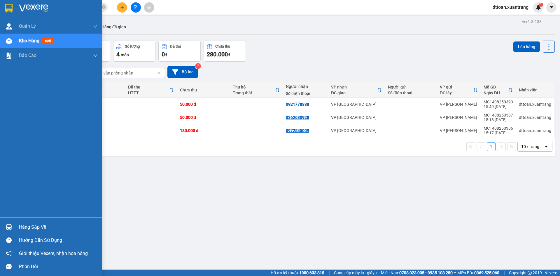
click at [32, 7] on img at bounding box center [33, 8] width 29 height 9
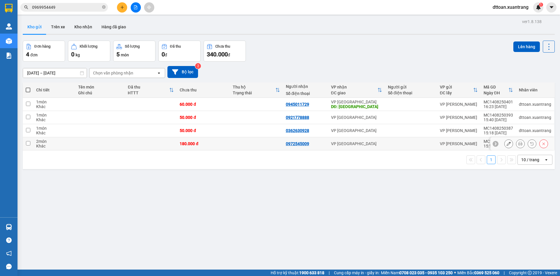
click at [181, 145] on td "180.000 đ" at bounding box center [203, 143] width 53 height 13
checkbox input "true"
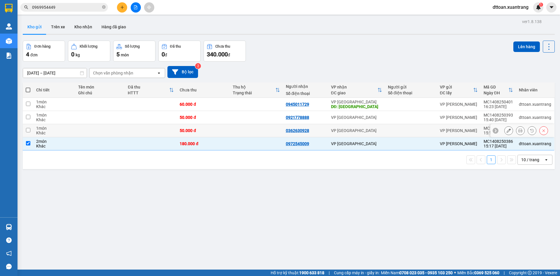
click at [179, 128] on td "50.000 đ" at bounding box center [203, 130] width 53 height 13
checkbox input "true"
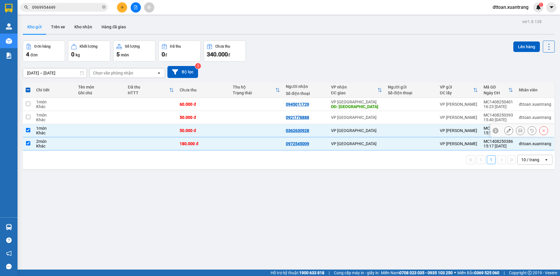
click at [184, 116] on div "50.000 đ" at bounding box center [203, 117] width 47 height 5
checkbox input "true"
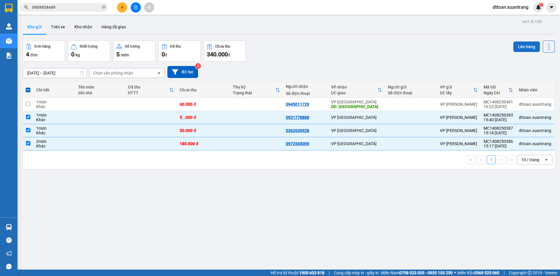
click at [293, 43] on button "Lên hàng" at bounding box center [527, 46] width 27 height 11
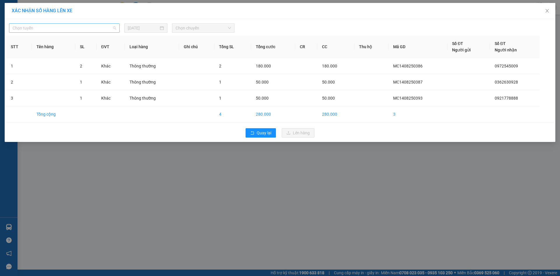
click at [96, 29] on span "Chọn tuyến" at bounding box center [65, 28] width 104 height 9
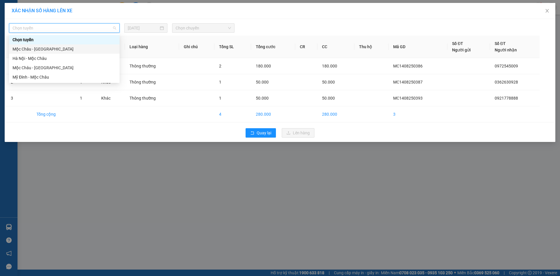
drag, startPoint x: 89, startPoint y: 48, endPoint x: 130, endPoint y: 46, distance: 41.5
click at [89, 48] on div "Mộc Châu - [GEOGRAPHIC_DATA]" at bounding box center [65, 49] width 104 height 6
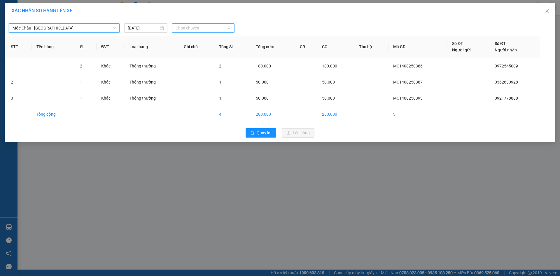
click at [211, 32] on span "Chọn chuyến" at bounding box center [203, 28] width 55 height 9
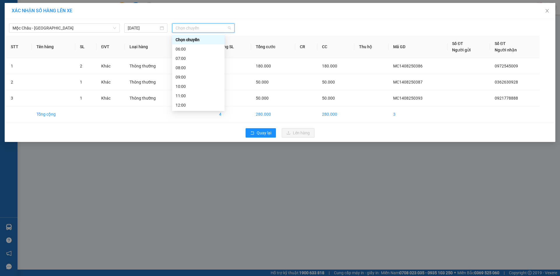
scroll to position [84, 0]
click at [189, 79] on div "17:00" at bounding box center [199, 77] width 46 height 6
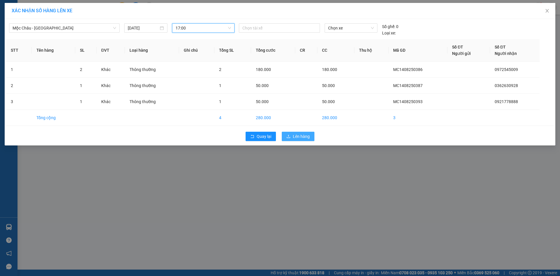
click at [293, 137] on span "Lên hàng" at bounding box center [301, 136] width 17 height 6
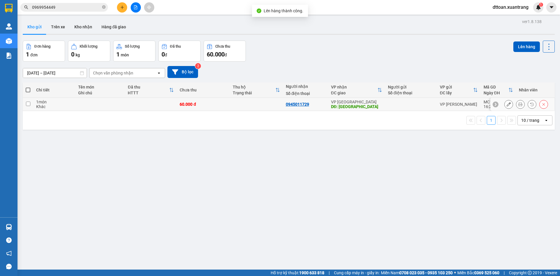
click at [194, 105] on div "60.000 đ" at bounding box center [203, 104] width 47 height 5
checkbox input "true"
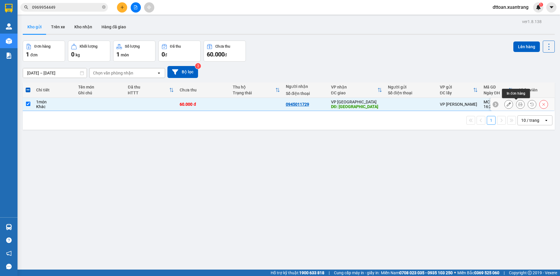
click at [293, 104] on icon at bounding box center [521, 104] width 4 height 4
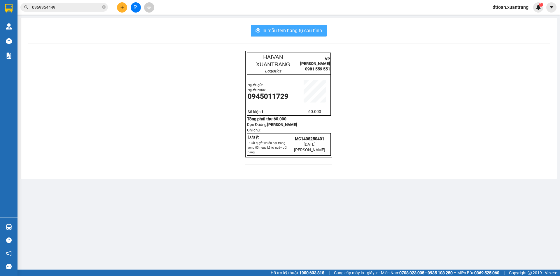
click at [293, 34] on span "In mẫu tem hàng tự cấu hình" at bounding box center [293, 30] width 60 height 7
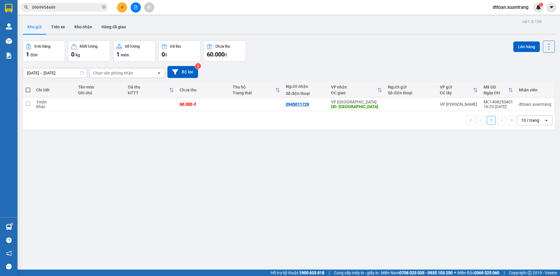
drag, startPoint x: 184, startPoint y: 191, endPoint x: 169, endPoint y: 142, distance: 51.5
click at [182, 182] on div "ver 1.8.138 Kho gửi Trên xe Kho nhận Hàng đã giao Đơn hàng 1 đơn Khối lượng 0 k…" at bounding box center [288, 156] width 537 height 276
click at [134, 8] on icon "file-add" at bounding box center [136, 7] width 4 height 4
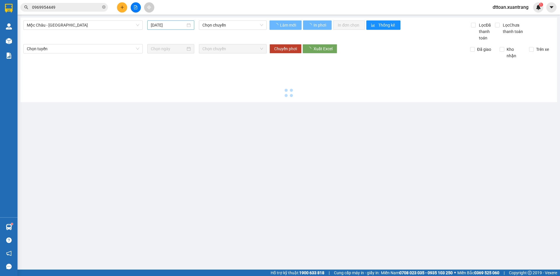
click at [183, 24] on input "[DATE]" at bounding box center [168, 25] width 35 height 6
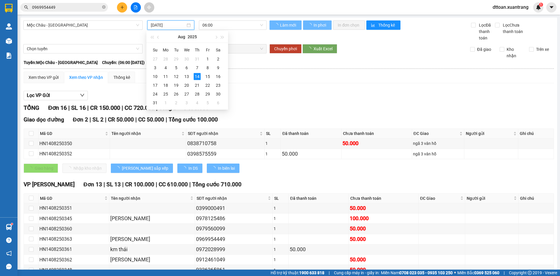
click at [236, 29] on div "06:00" at bounding box center [233, 24] width 68 height 9
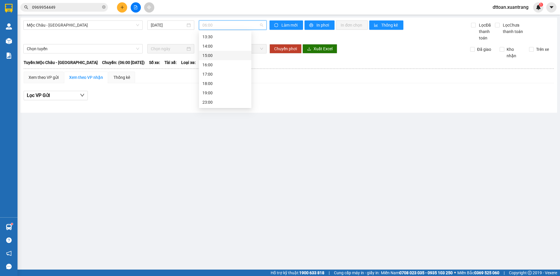
scroll to position [55, 0]
click at [217, 57] on div "13:00" at bounding box center [226, 56] width 46 height 6
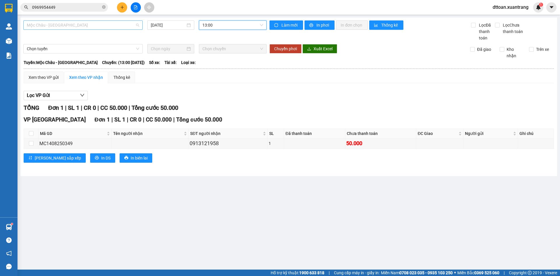
click at [72, 22] on span "Mộc Châu - [GEOGRAPHIC_DATA]" at bounding box center [83, 25] width 112 height 9
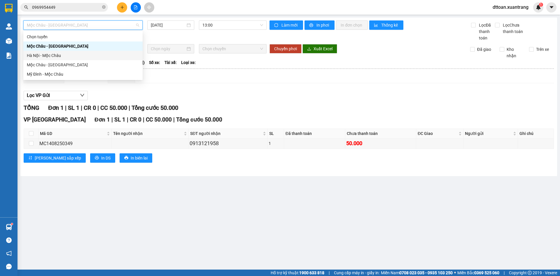
click at [67, 54] on div "Hà Nội - Mộc Châu" at bounding box center [83, 55] width 112 height 6
type input "[DATE]"
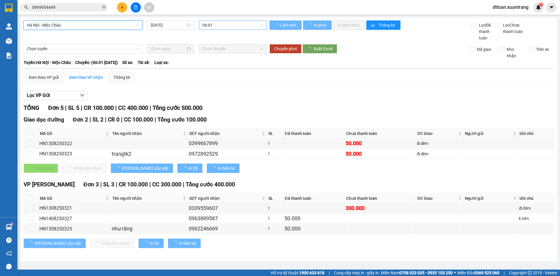
click at [220, 25] on span "06:01" at bounding box center [233, 25] width 61 height 9
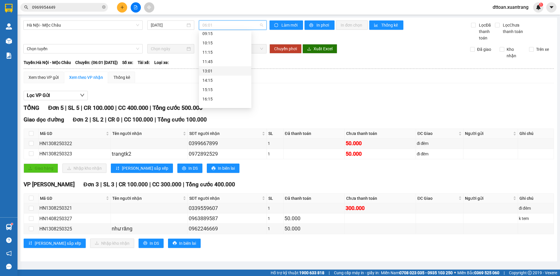
scroll to position [84, 0]
click at [214, 46] on div "13:01" at bounding box center [226, 46] width 46 height 6
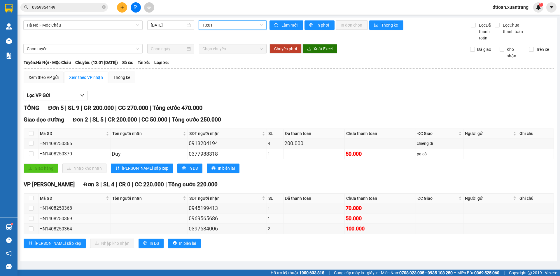
drag, startPoint x: 183, startPoint y: 202, endPoint x: 205, endPoint y: 214, distance: 25.1
click at [184, 182] on div "Tên người nhận" at bounding box center [149, 198] width 74 height 6
click at [224, 182] on div "0969565686" at bounding box center [227, 218] width 77 height 8
click at [216, 182] on div "0945199413" at bounding box center [227, 208] width 77 height 8
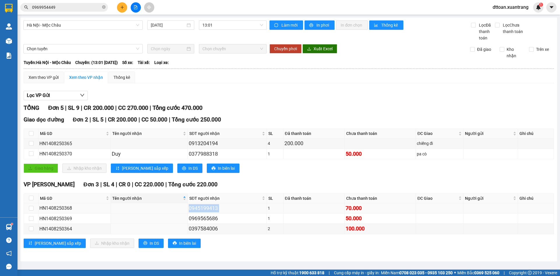
click at [216, 182] on div "0945199413" at bounding box center [227, 208] width 77 height 8
click at [105, 8] on icon "close-circle" at bounding box center [104, 7] width 4 height 4
click at [63, 13] on div "Kết quả tìm kiếm ( 99 ) Bộ lọc Mã ĐH Trạng thái Món hàng Tổng cước Chưa cước Ng…" at bounding box center [280, 7] width 560 height 15
click at [65, 9] on input "text" at bounding box center [66, 7] width 69 height 6
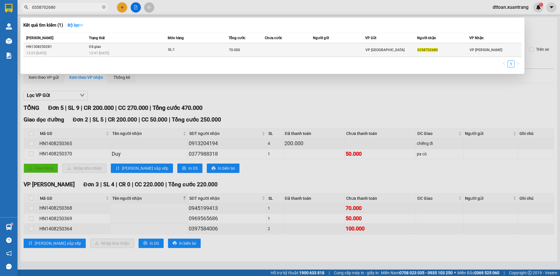
type input "0358702680"
click at [121, 50] on div "13:47 - 14/08" at bounding box center [128, 53] width 78 height 6
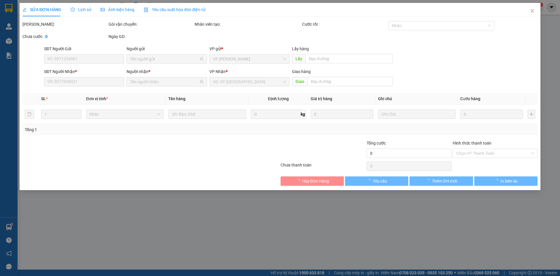
type input "0358702680"
type input "70.000"
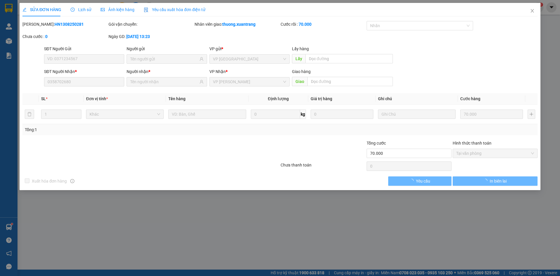
click at [122, 6] on div "Ảnh kiện hàng" at bounding box center [118, 9] width 34 height 6
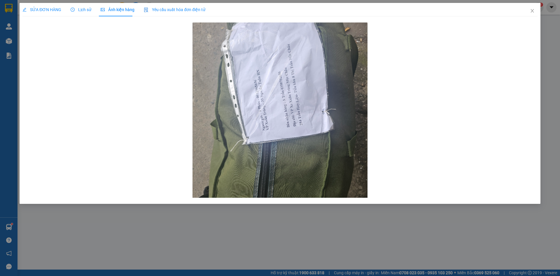
click at [54, 11] on span "SỬA ĐƠN HÀNG" at bounding box center [41, 9] width 39 height 5
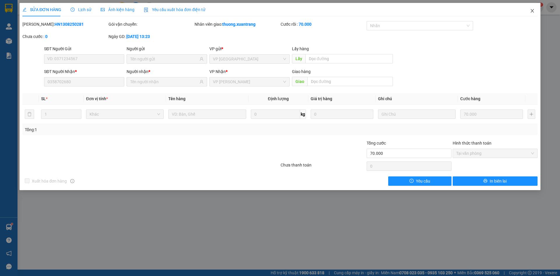
click at [293, 15] on span "Close" at bounding box center [532, 11] width 16 height 16
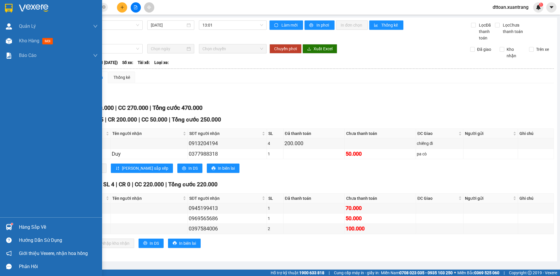
click at [32, 6] on img at bounding box center [33, 8] width 29 height 9
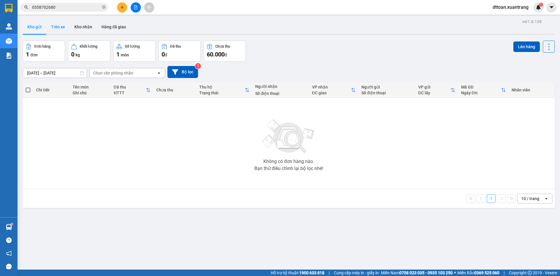
click at [46, 24] on button "Trên xe" at bounding box center [57, 27] width 23 height 14
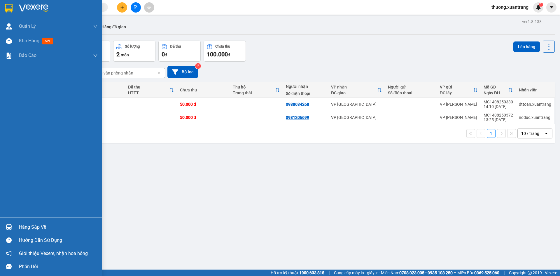
drag, startPoint x: 52, startPoint y: 12, endPoint x: 36, endPoint y: 16, distance: 17.0
click at [45, 11] on div at bounding box center [58, 8] width 79 height 9
click at [44, 11] on img at bounding box center [33, 8] width 29 height 9
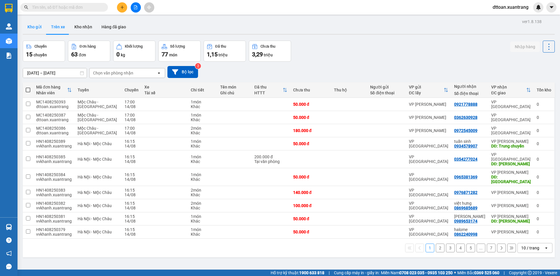
click at [39, 27] on button "Kho gửi" at bounding box center [35, 27] width 24 height 14
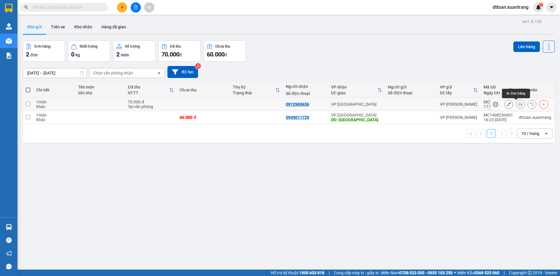
click at [519, 105] on icon at bounding box center [521, 104] width 4 height 4
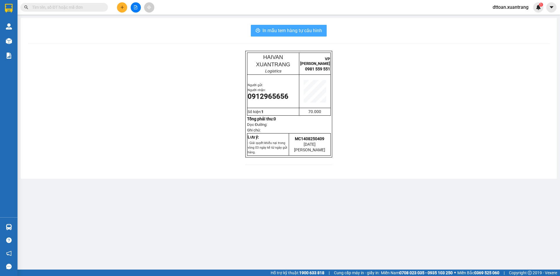
click at [287, 33] on span "In mẫu tem hàng tự cấu hình" at bounding box center [293, 30] width 60 height 7
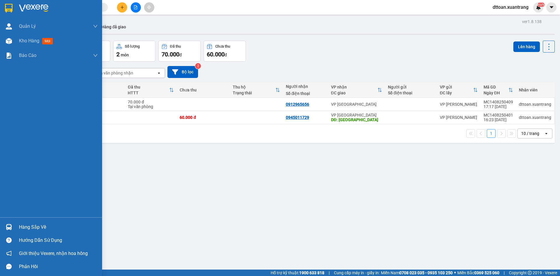
click at [24, 6] on img at bounding box center [33, 8] width 29 height 9
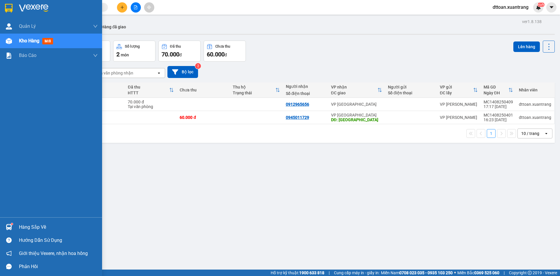
click at [32, 9] on img at bounding box center [33, 8] width 29 height 9
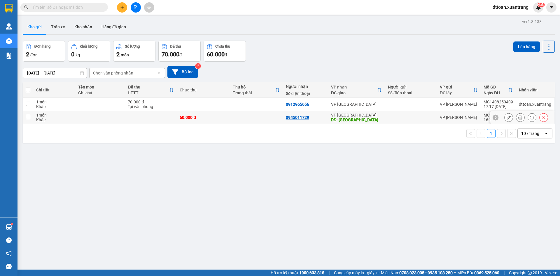
click at [224, 118] on div "60.000 đ" at bounding box center [203, 117] width 47 height 5
checkbox input "true"
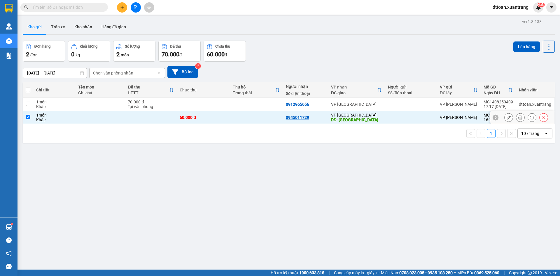
click at [224, 103] on td at bounding box center [203, 104] width 53 height 13
checkbox input "true"
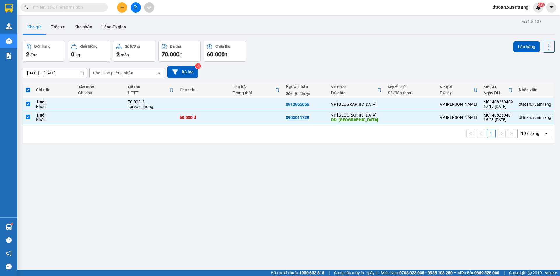
click at [519, 54] on div "Lên hàng" at bounding box center [534, 51] width 41 height 21
click at [521, 48] on button "Lên hàng" at bounding box center [527, 46] width 27 height 11
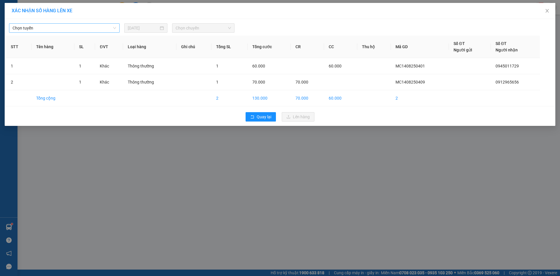
click at [72, 27] on span "Chọn tuyến" at bounding box center [65, 28] width 104 height 9
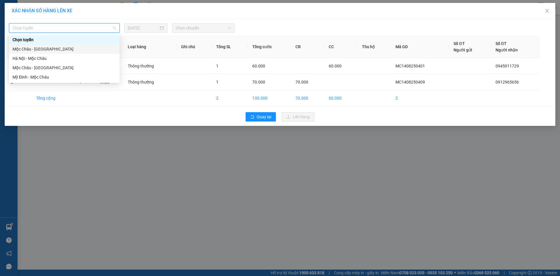
click at [72, 48] on div "Mộc Châu - [GEOGRAPHIC_DATA]" at bounding box center [65, 49] width 104 height 6
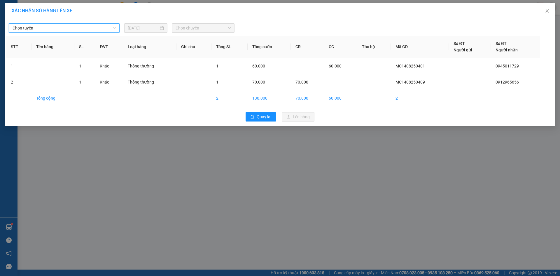
click at [210, 28] on span "Chọn chuyến" at bounding box center [203, 28] width 55 height 9
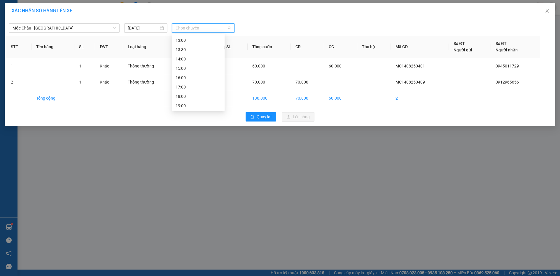
scroll to position [84, 0]
click at [195, 86] on div "18:00" at bounding box center [199, 86] width 46 height 6
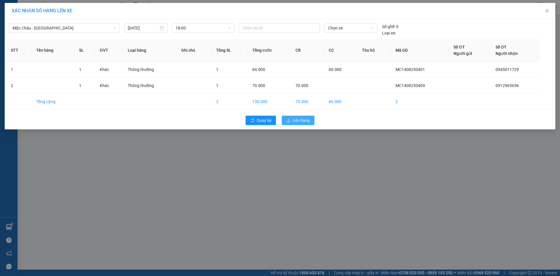
click at [303, 121] on span "Lên hàng" at bounding box center [301, 120] width 17 height 6
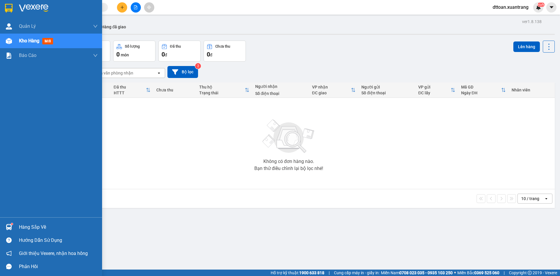
click at [19, 8] on img at bounding box center [33, 8] width 29 height 9
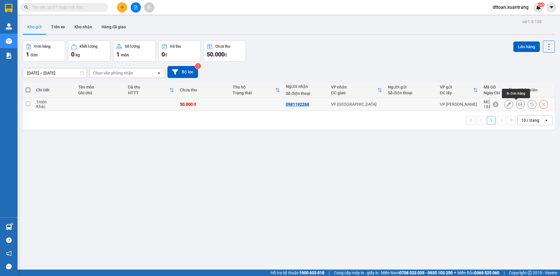
click at [519, 105] on icon at bounding box center [521, 104] width 4 height 4
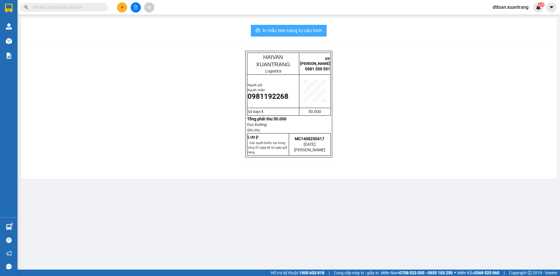
click at [313, 25] on button "In mẫu tem hàng tự cấu hình" at bounding box center [289, 31] width 76 height 12
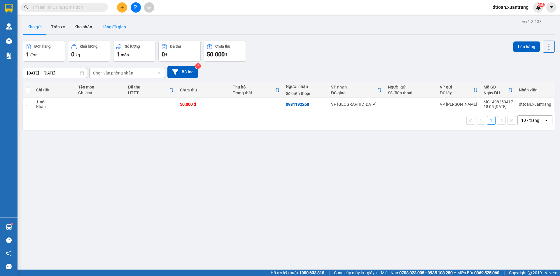
click at [108, 27] on button "Hàng đã giao" at bounding box center [114, 27] width 34 height 14
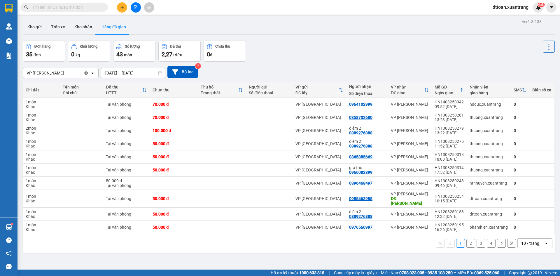
click at [107, 3] on div at bounding box center [57, 7] width 114 height 9
click at [104, 6] on span at bounding box center [104, 7] width 4 height 6
click at [88, 9] on input "text" at bounding box center [66, 7] width 69 height 6
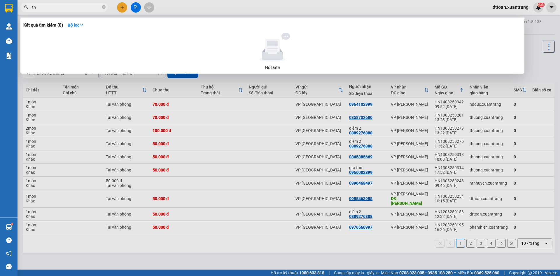
type input "t"
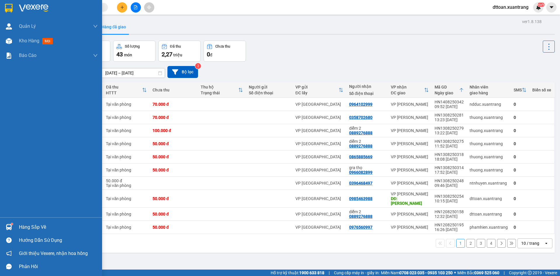
click at [21, 7] on img at bounding box center [33, 8] width 29 height 9
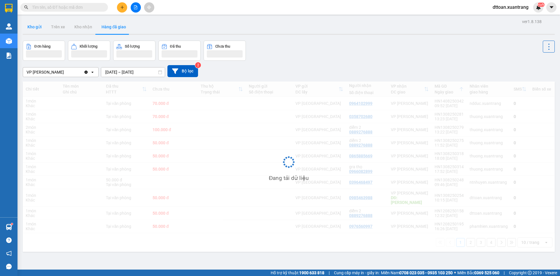
click at [39, 29] on button "Kho gửi" at bounding box center [35, 27] width 24 height 14
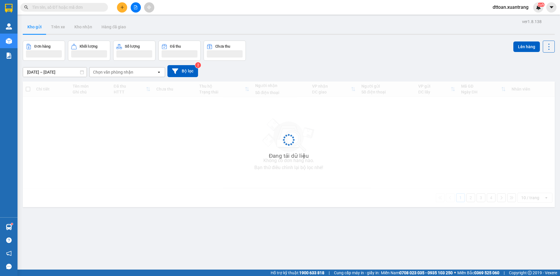
click at [39, 29] on button "Kho gửi" at bounding box center [35, 27] width 24 height 14
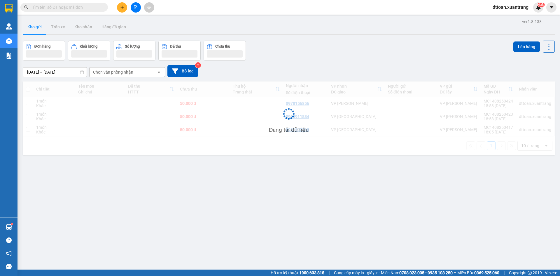
click at [39, 29] on button "Kho gửi" at bounding box center [35, 27] width 24 height 14
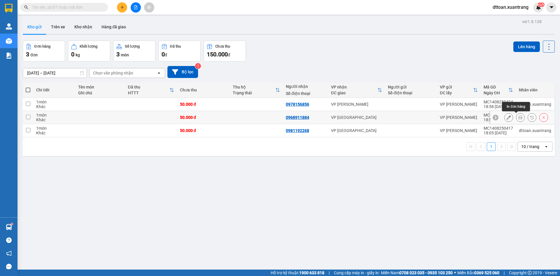
click at [519, 118] on icon at bounding box center [521, 117] width 4 height 4
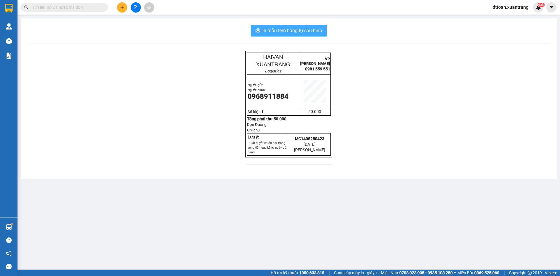
click at [302, 27] on span "In mẫu tem hàng tự cấu hình" at bounding box center [293, 30] width 60 height 7
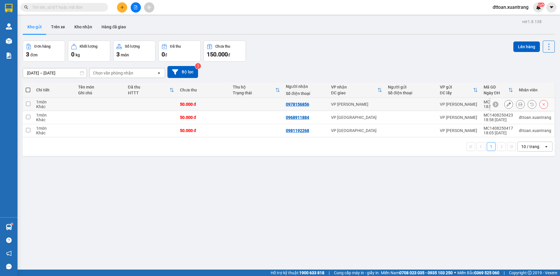
click at [519, 103] on icon at bounding box center [521, 104] width 4 height 4
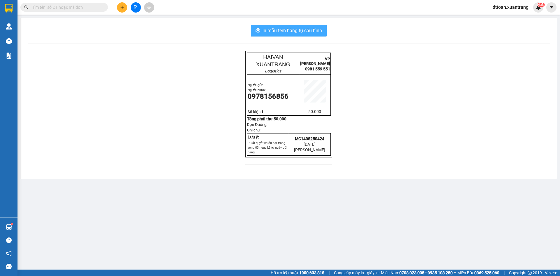
click at [304, 28] on span "In mẫu tem hàng tự cấu hình" at bounding box center [293, 30] width 60 height 7
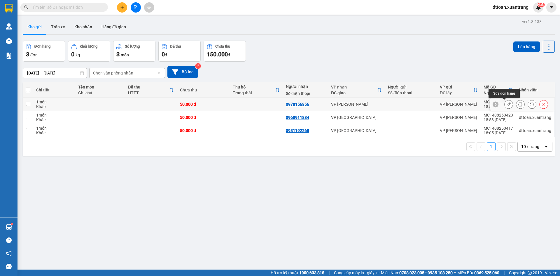
click at [507, 103] on icon at bounding box center [509, 104] width 4 height 4
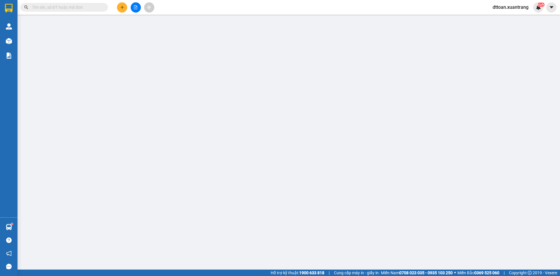
type input "0978156856"
type input "50.000"
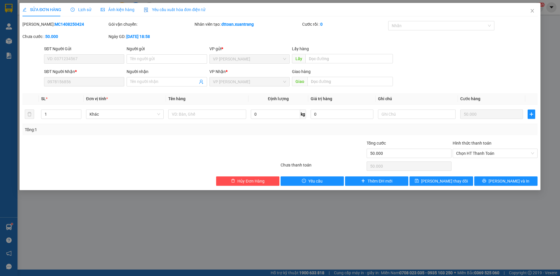
click at [123, 9] on span "Ảnh kiện hàng" at bounding box center [118, 9] width 34 height 5
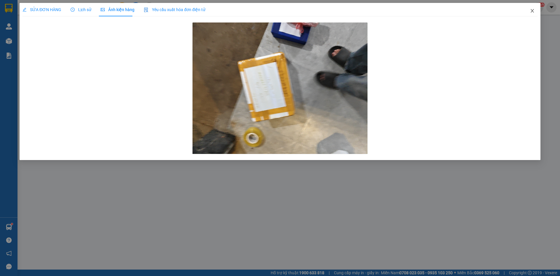
click at [532, 11] on icon "close" at bounding box center [532, 10] width 5 height 5
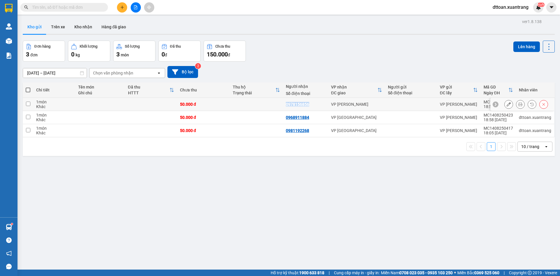
copy div "0978156856"
drag, startPoint x: 314, startPoint y: 103, endPoint x: 282, endPoint y: 102, distance: 32.1
click at [282, 102] on tr "1 món Khác 50.000 đ 0978156856 VP [PERSON_NAME] VP MỘC CHÂU MC1408250424 18:58 …" at bounding box center [289, 104] width 532 height 13
checkbox input "true"
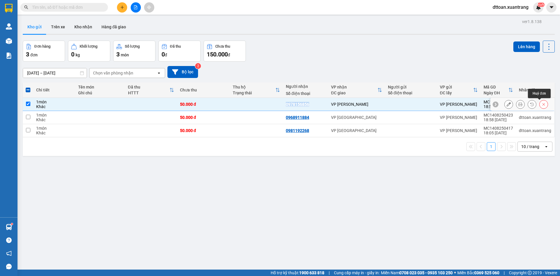
click at [542, 105] on icon at bounding box center [544, 104] width 4 height 4
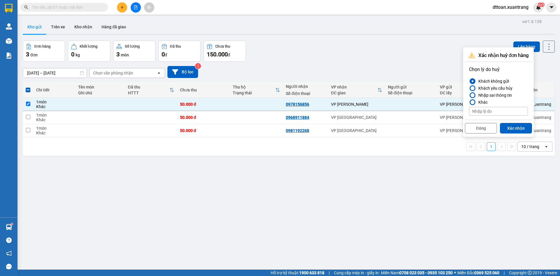
click at [498, 110] on input at bounding box center [498, 111] width 59 height 9
type input "a"
type input "ádsa"
click at [512, 127] on button "Xác nhận" at bounding box center [516, 128] width 32 height 11
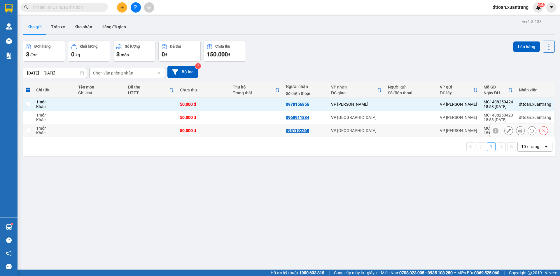
checkbox input "false"
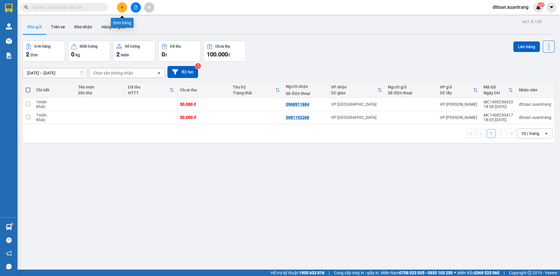
click at [123, 8] on icon "plus" at bounding box center [122, 7] width 4 height 4
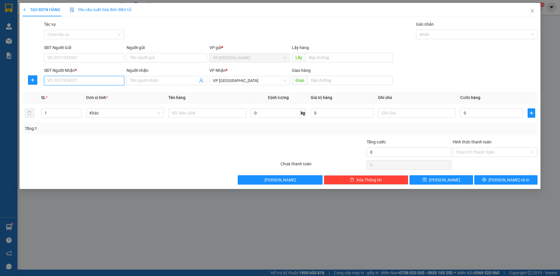
click at [66, 83] on input "SĐT Người Nhận *" at bounding box center [84, 80] width 80 height 9
paste input "0978156856"
type input "0978156856"
click at [474, 114] on input "0" at bounding box center [491, 112] width 63 height 9
type input "5"
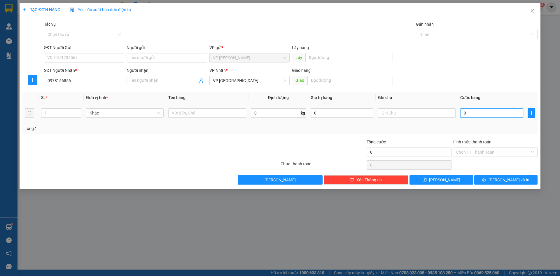
type input "5"
type input "50"
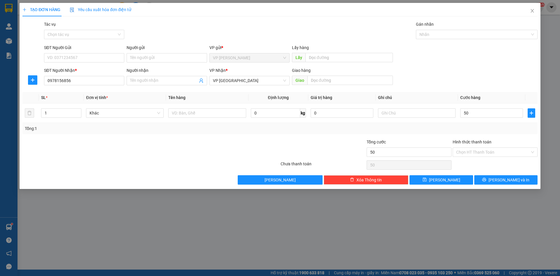
type input "50.000"
click at [499, 172] on div "Transit Pickup Surcharge Ids Transit Deliver Surcharge Ids Transit Deliver Surc…" at bounding box center [279, 102] width 515 height 163
click at [486, 179] on icon "printer" at bounding box center [484, 179] width 4 height 4
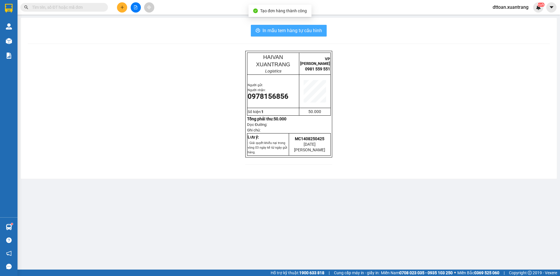
click at [301, 28] on span "In mẫu tem hàng tự cấu hình" at bounding box center [293, 30] width 60 height 7
